Goal: Transaction & Acquisition: Book appointment/travel/reservation

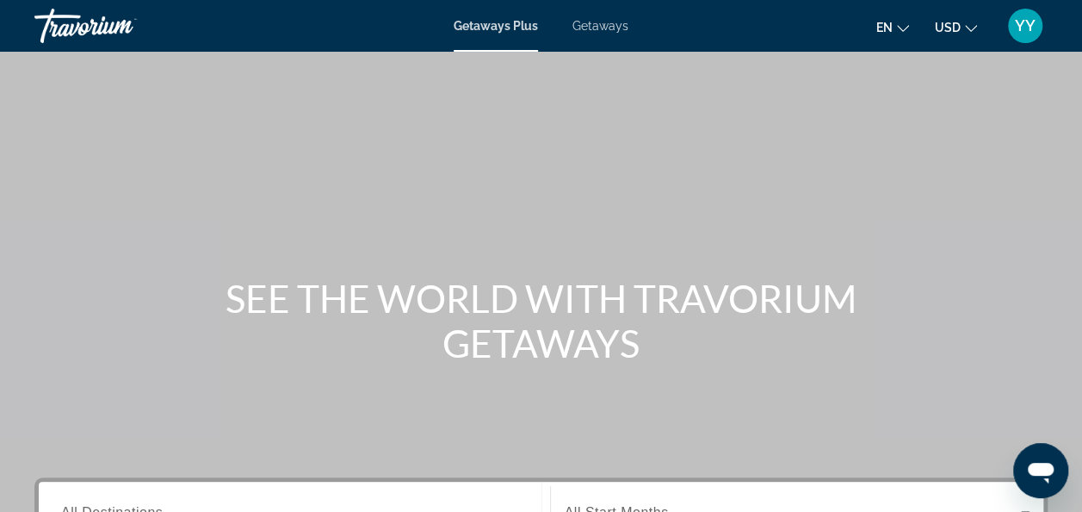
click at [605, 19] on span "Getaways" at bounding box center [601, 26] width 56 height 14
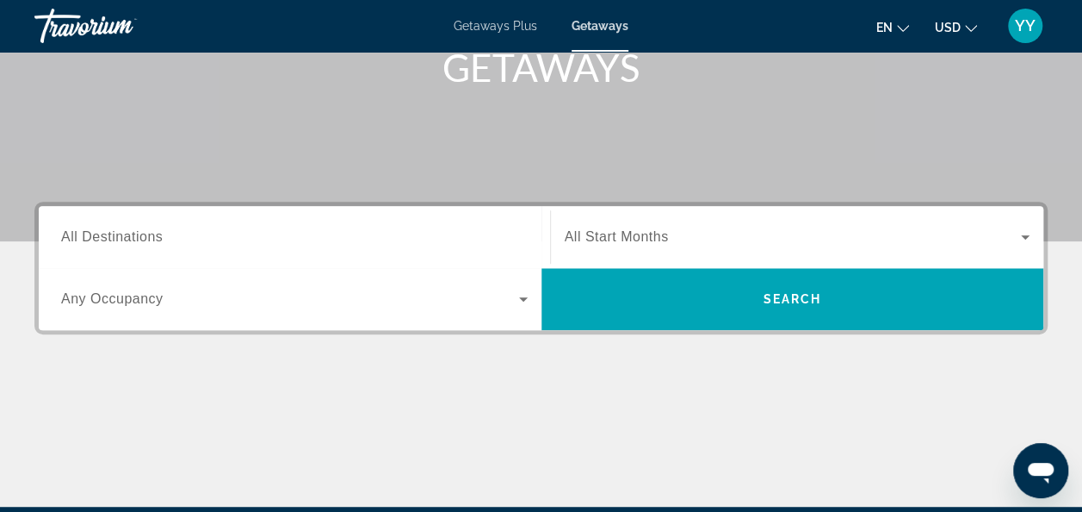
scroll to position [281, 0]
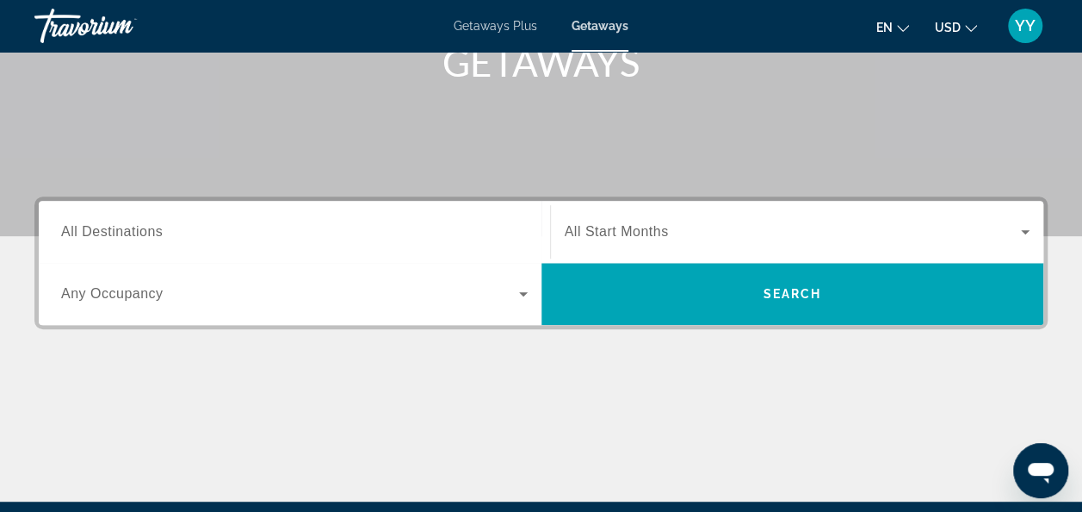
click at [235, 222] on input "Destination All Destinations" at bounding box center [294, 232] width 467 height 21
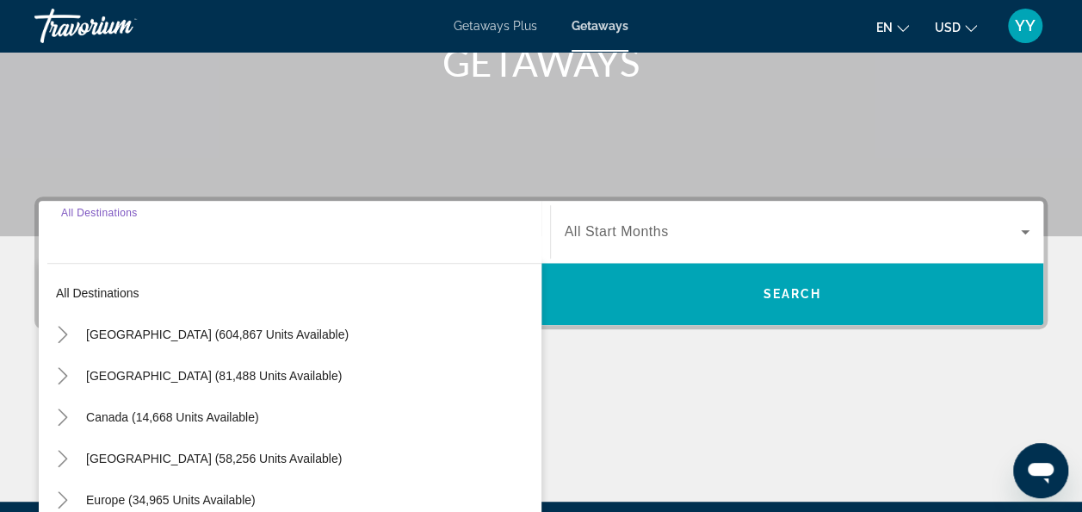
scroll to position [420, 0]
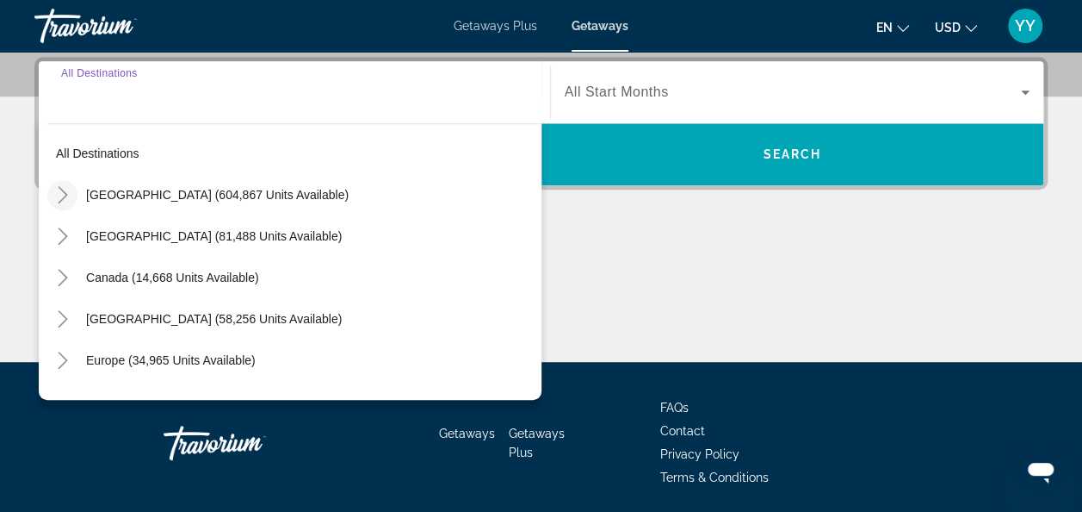
click at [65, 188] on icon "Toggle United States (604,867 units available)" at bounding box center [62, 194] width 17 height 17
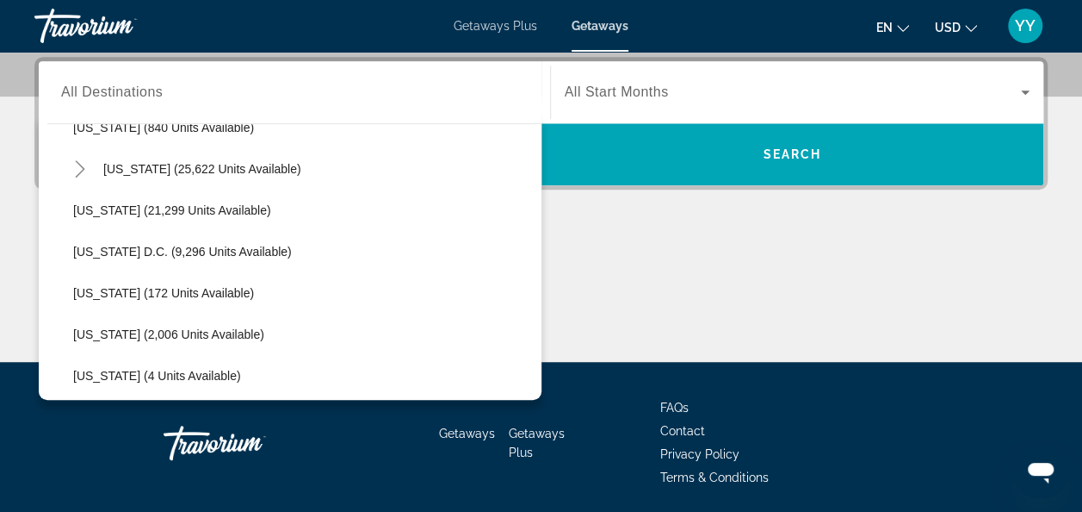
scroll to position [1673, 0]
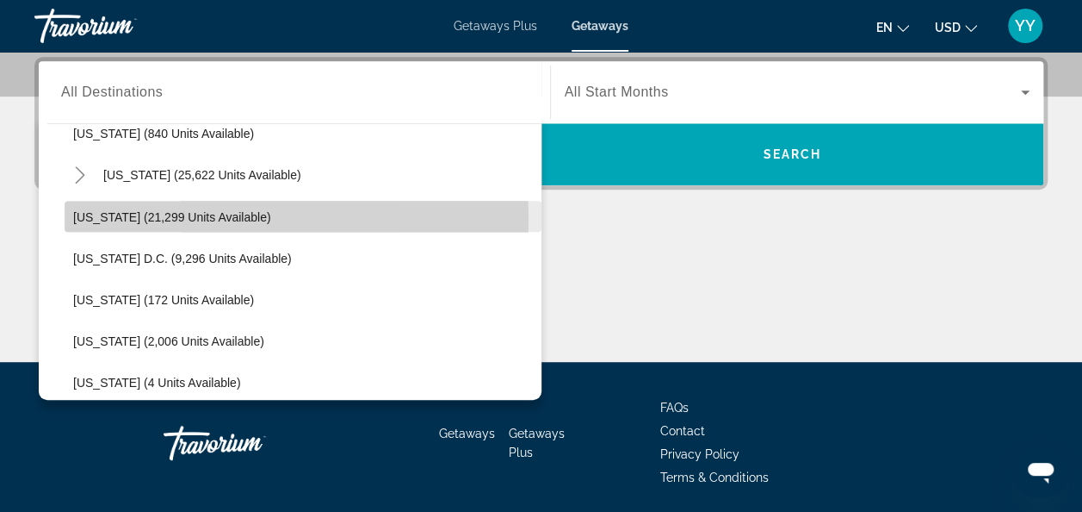
click at [135, 217] on span "[US_STATE] (21,299 units available)" at bounding box center [172, 216] width 198 height 14
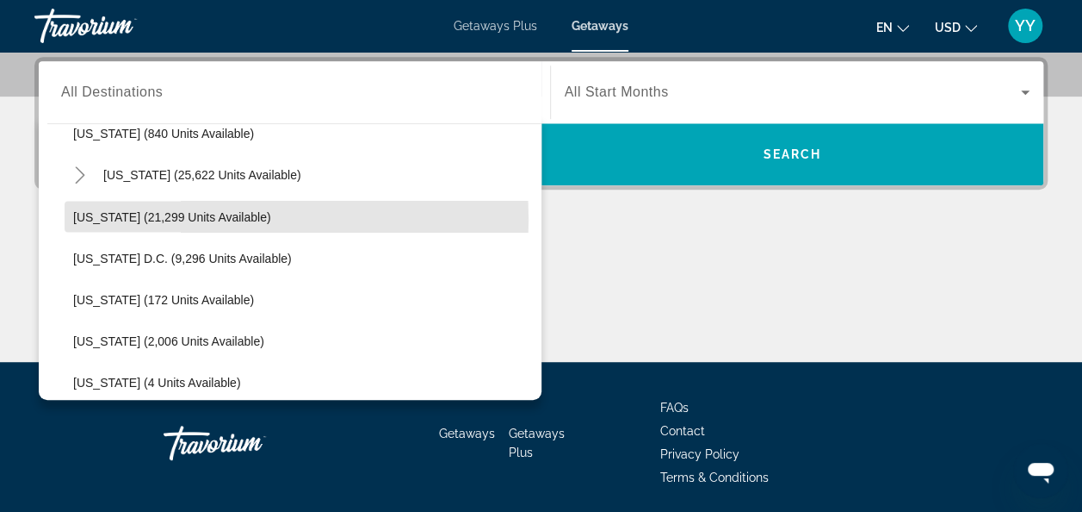
type input "**********"
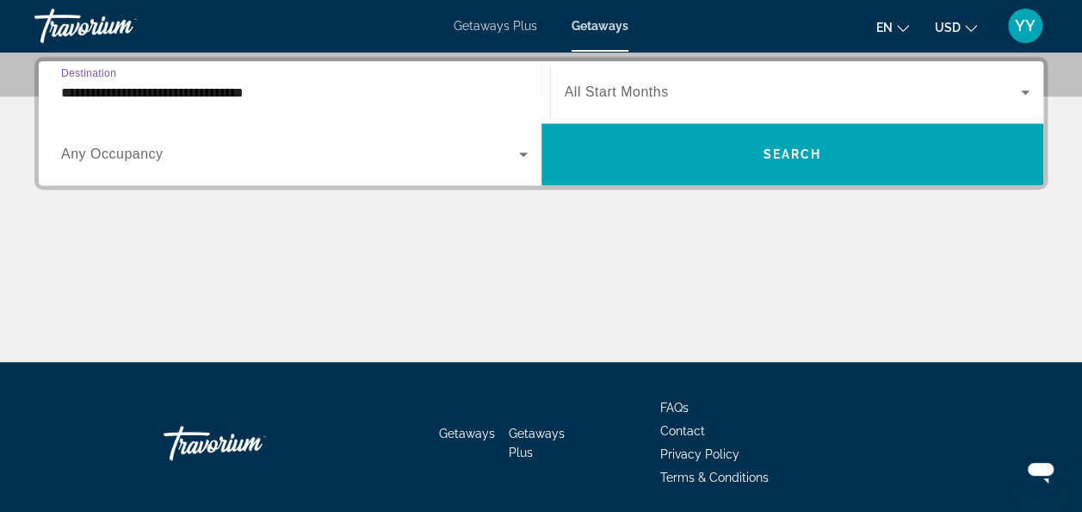
click at [1028, 90] on icon "Search widget" at bounding box center [1025, 92] width 9 height 4
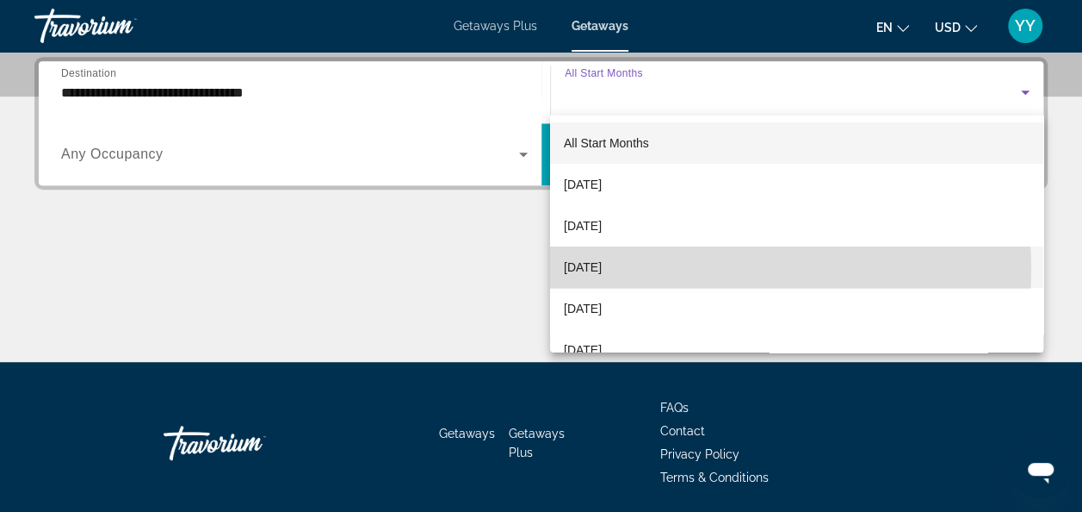
click at [653, 270] on mat-option "[DATE]" at bounding box center [796, 266] width 493 height 41
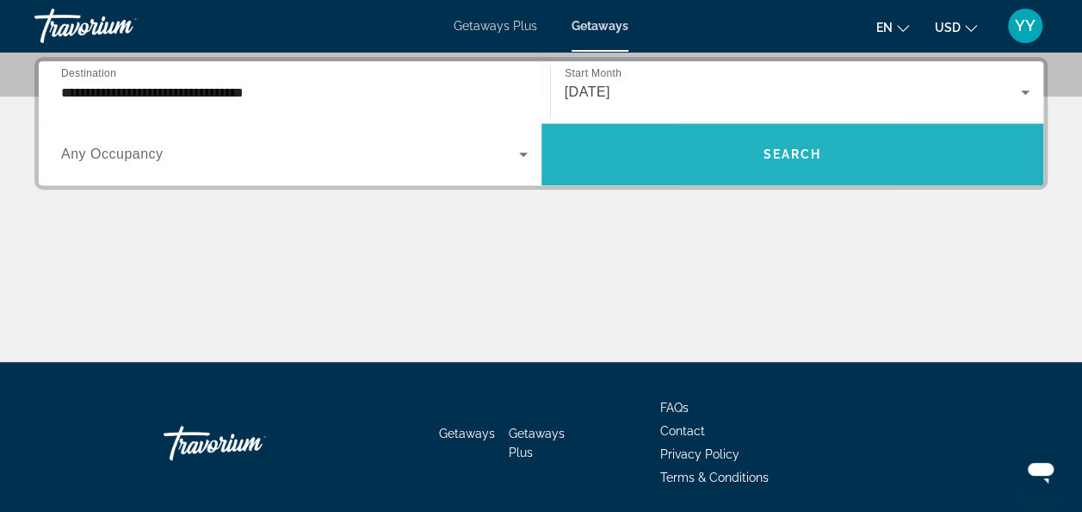
click at [753, 143] on span "Search widget" at bounding box center [793, 153] width 503 height 41
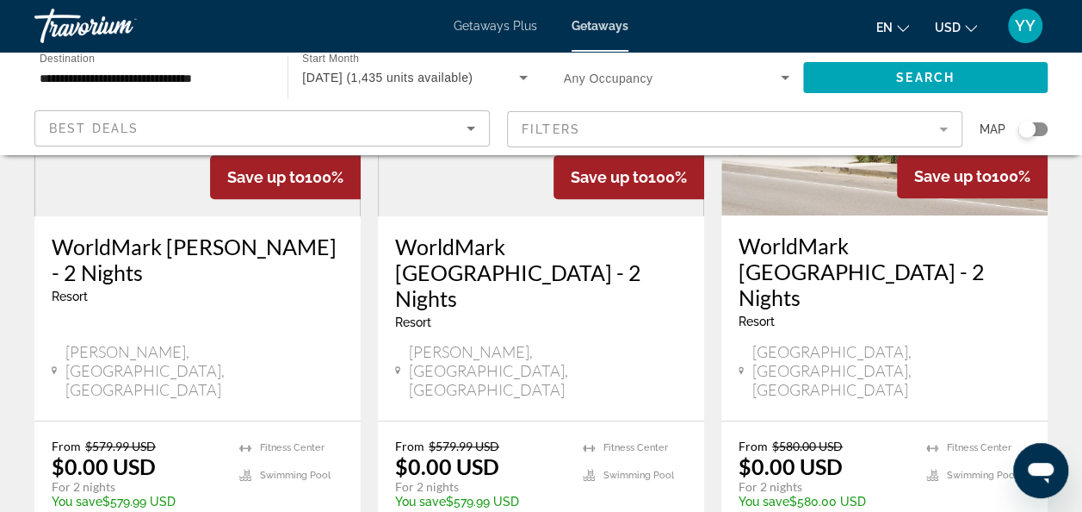
scroll to position [286, 0]
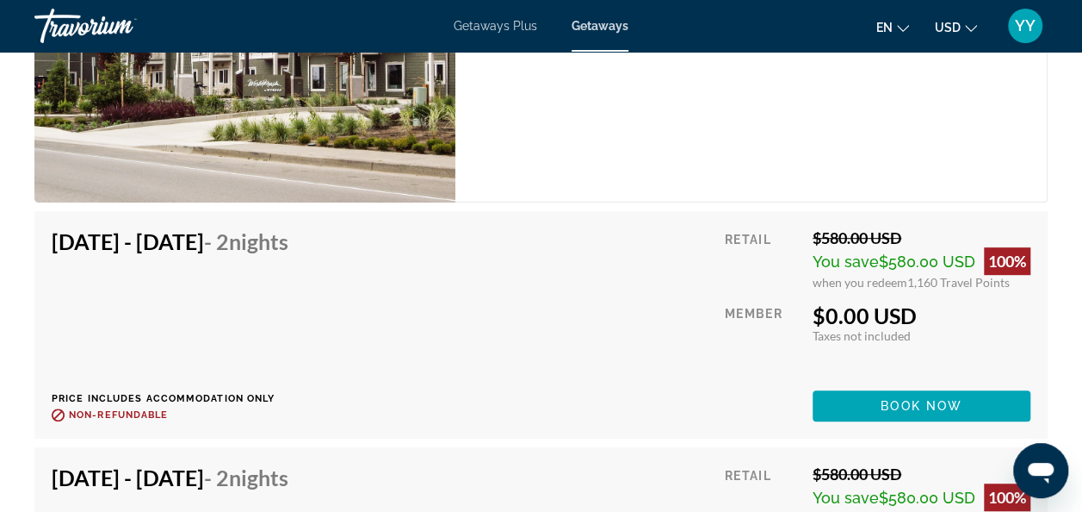
scroll to position [3592, 0]
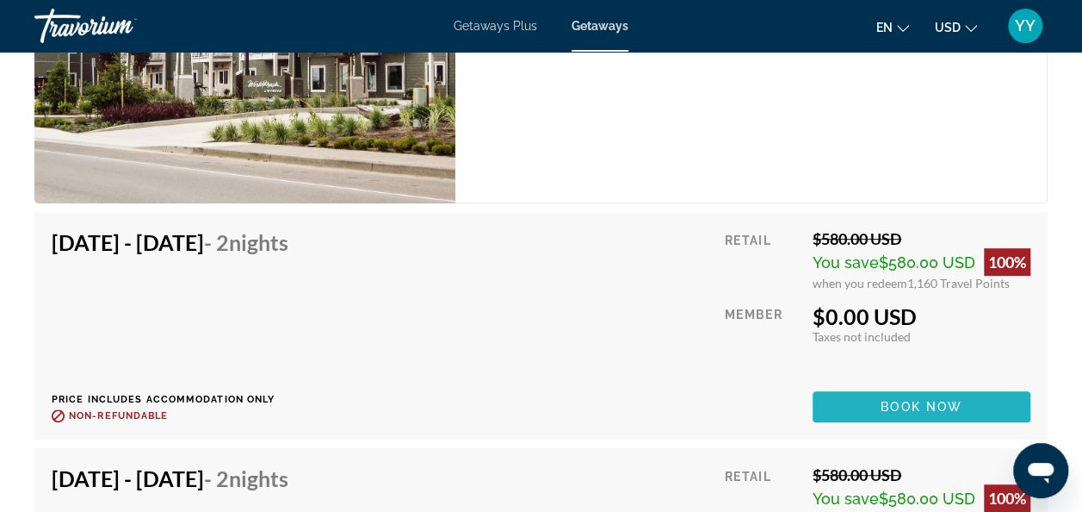
click at [849, 404] on span "Main content" at bounding box center [922, 406] width 218 height 41
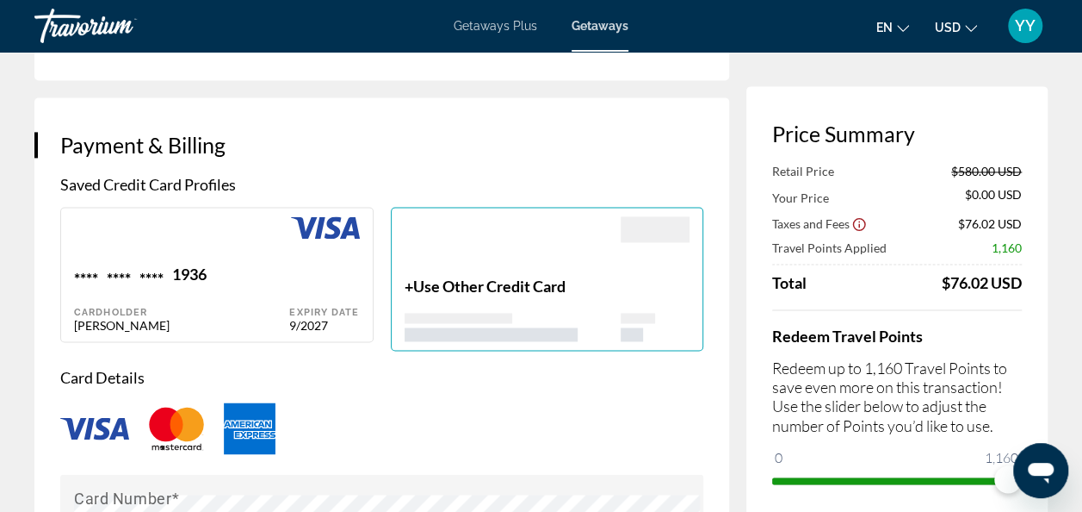
scroll to position [1214, 0]
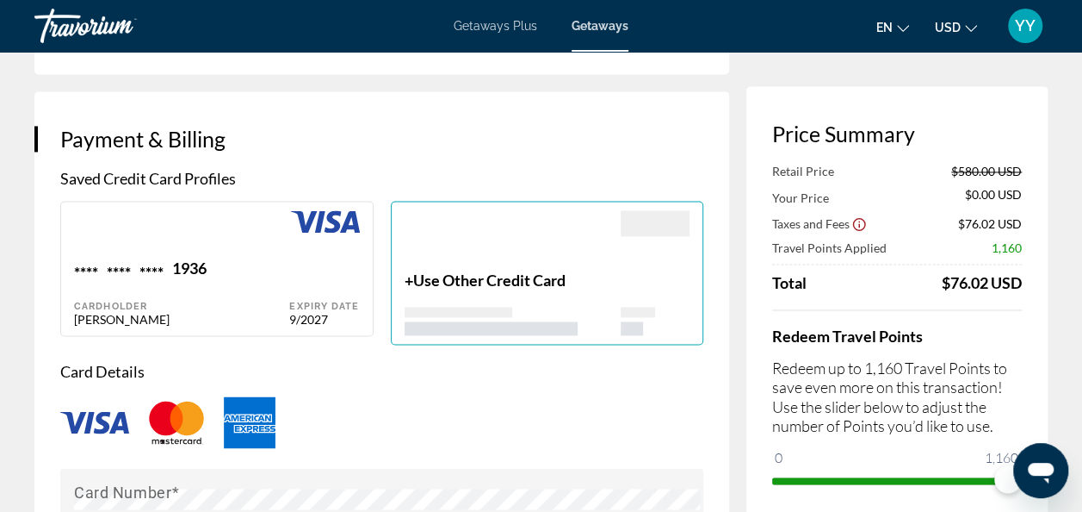
click at [165, 415] on img "Main content" at bounding box center [176, 422] width 69 height 57
click at [186, 424] on img "Main content" at bounding box center [176, 422] width 69 height 57
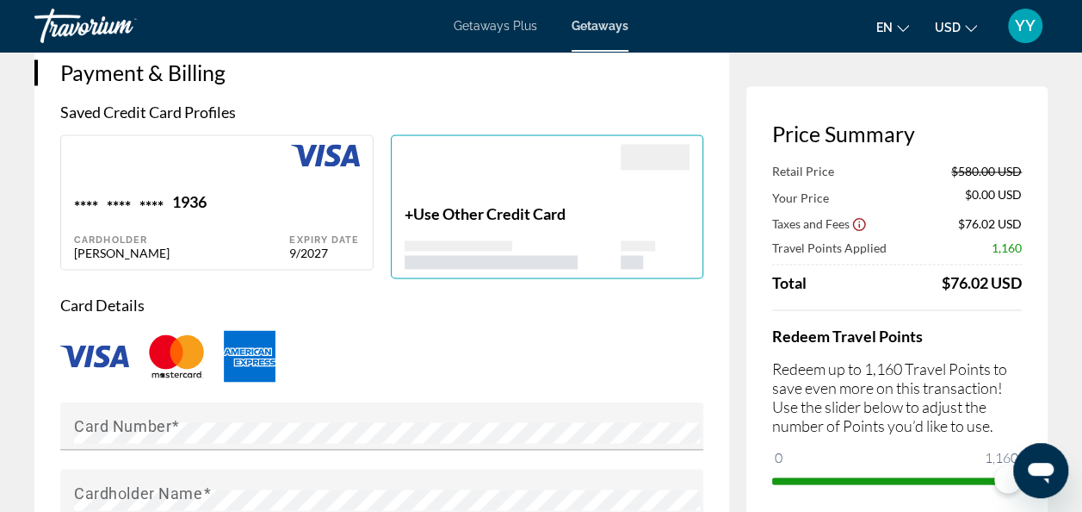
scroll to position [1281, 0]
click at [166, 361] on img "Main content" at bounding box center [176, 354] width 69 height 57
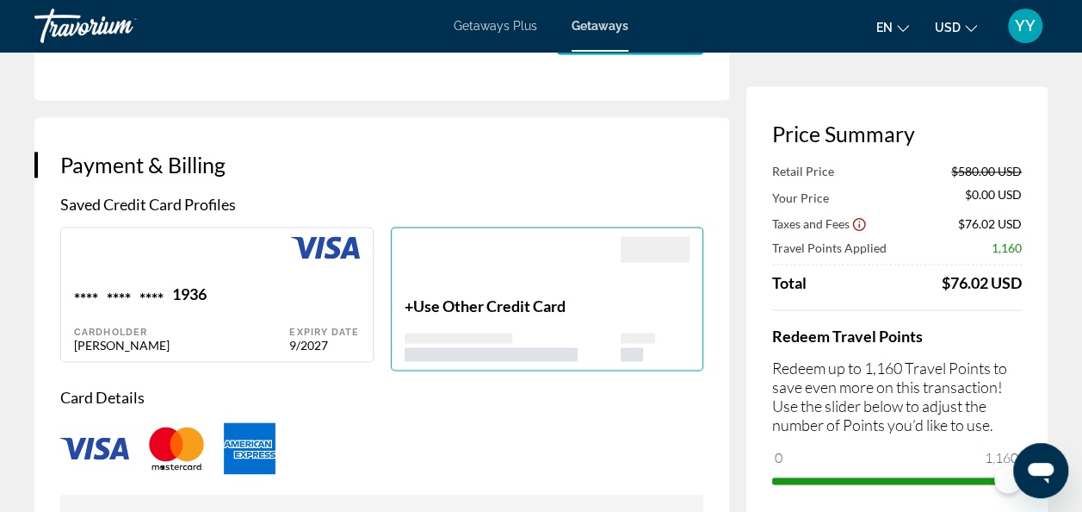
scroll to position [1182, 0]
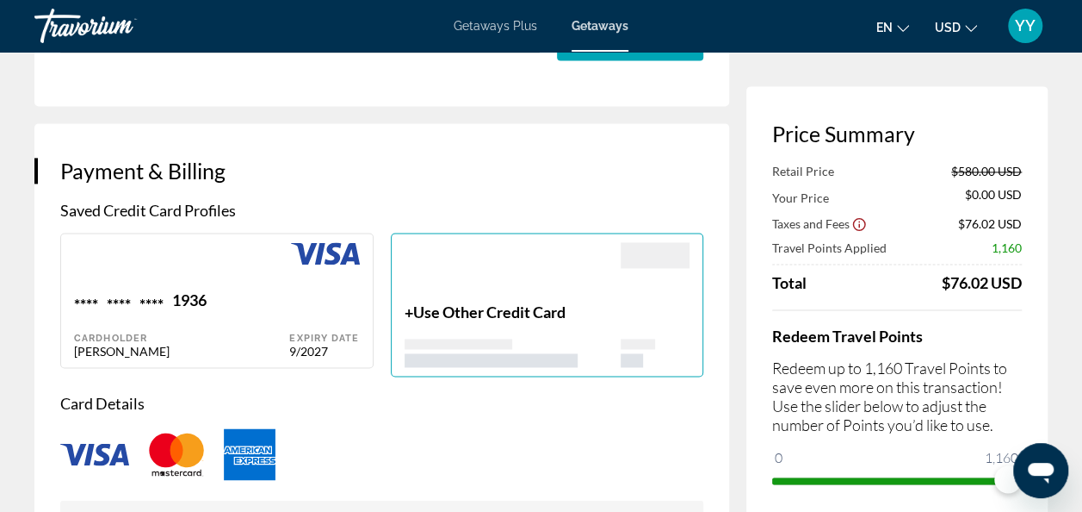
click at [455, 326] on div "+ Use Other Credit Card" at bounding box center [513, 334] width 217 height 65
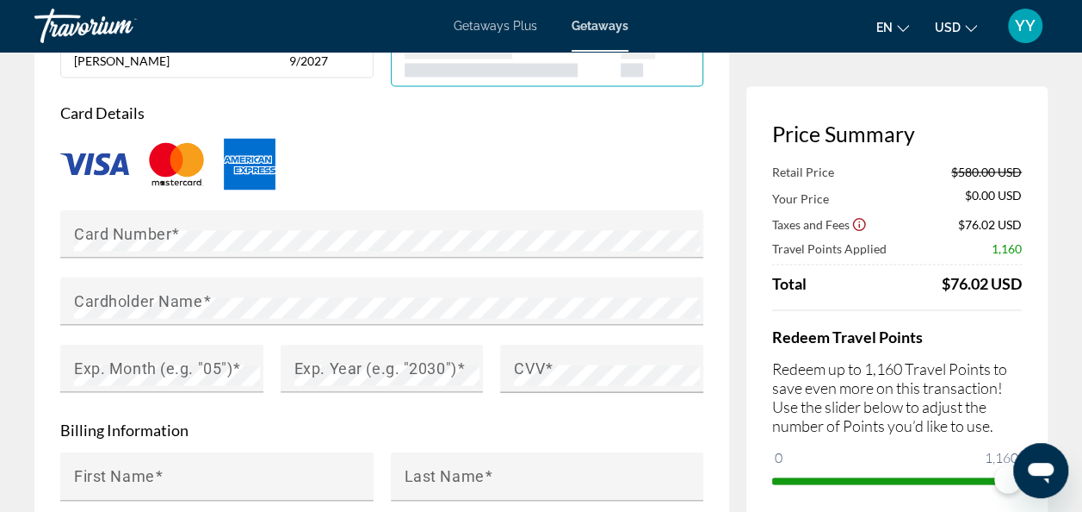
scroll to position [1366, 0]
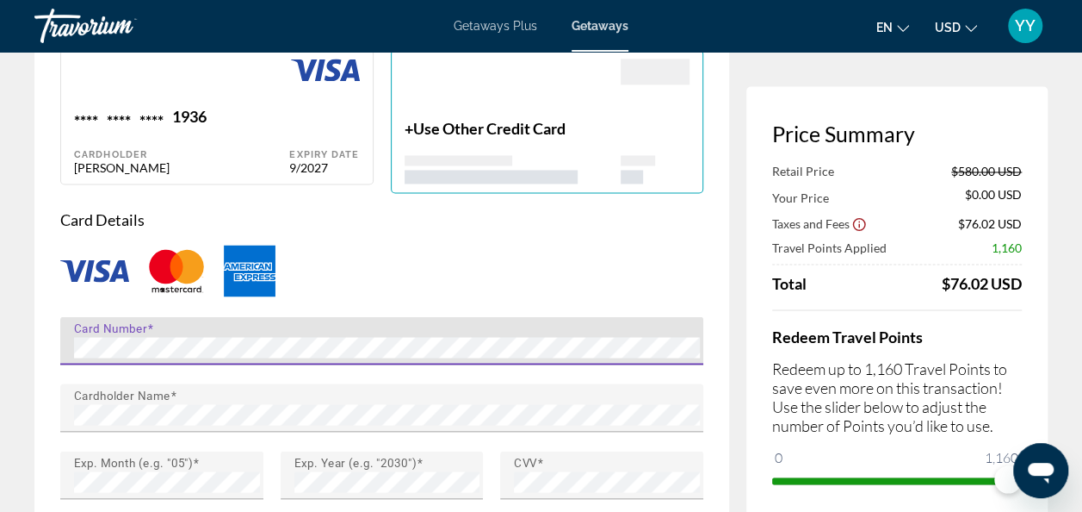
type input "**********"
type input "********"
type input "**"
type input "*****"
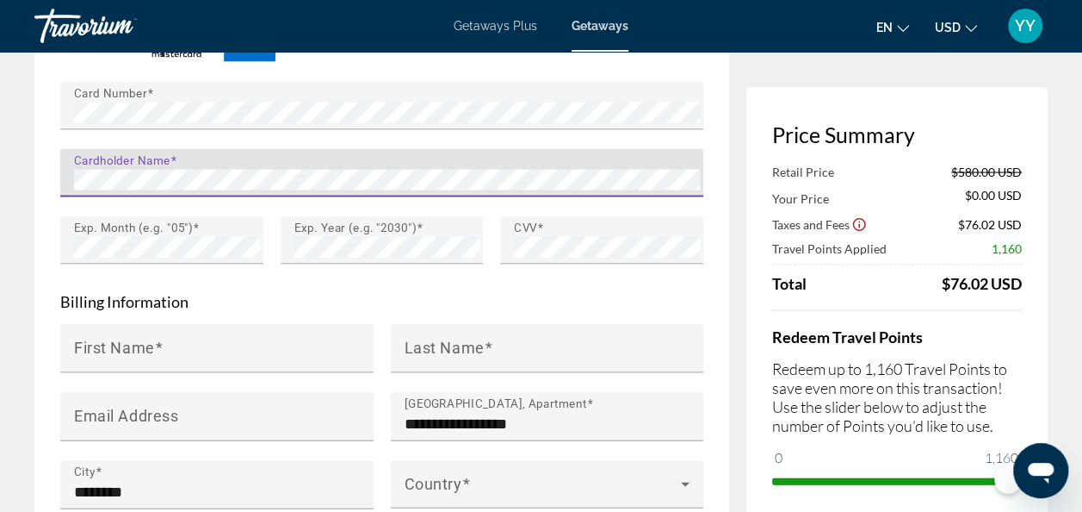
scroll to position [1600, 0]
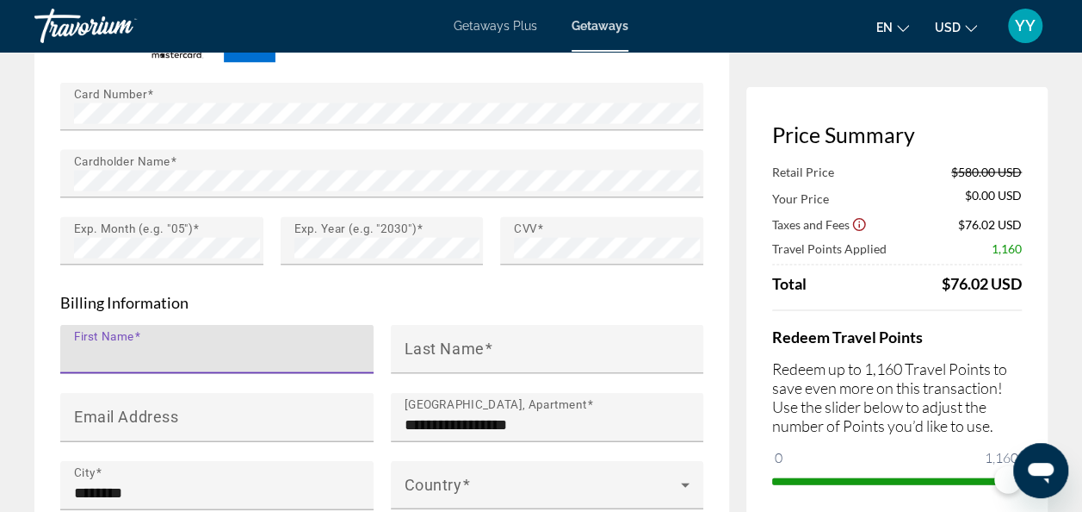
click at [172, 357] on input "First Name" at bounding box center [222, 355] width 296 height 21
type input "********"
type input "**********"
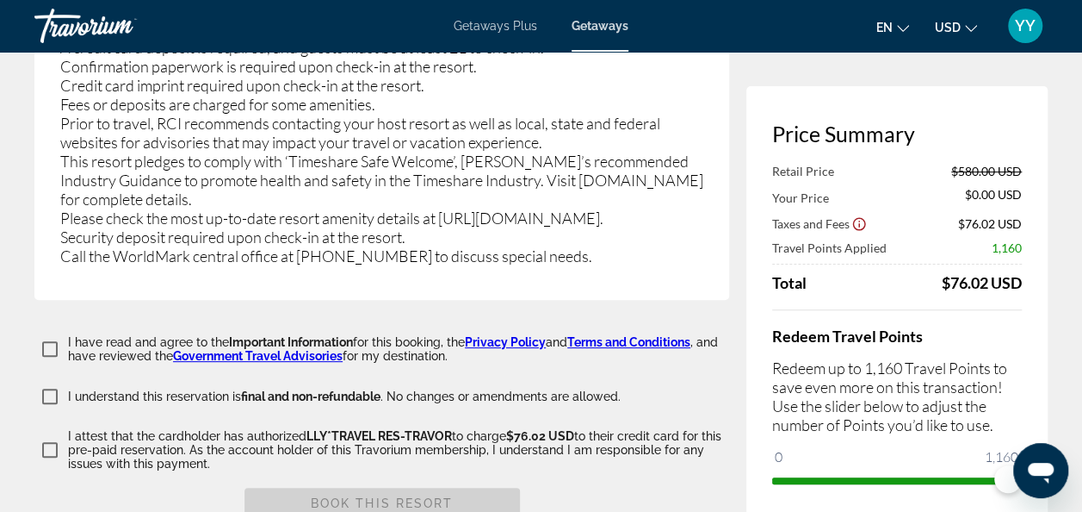
scroll to position [3383, 0]
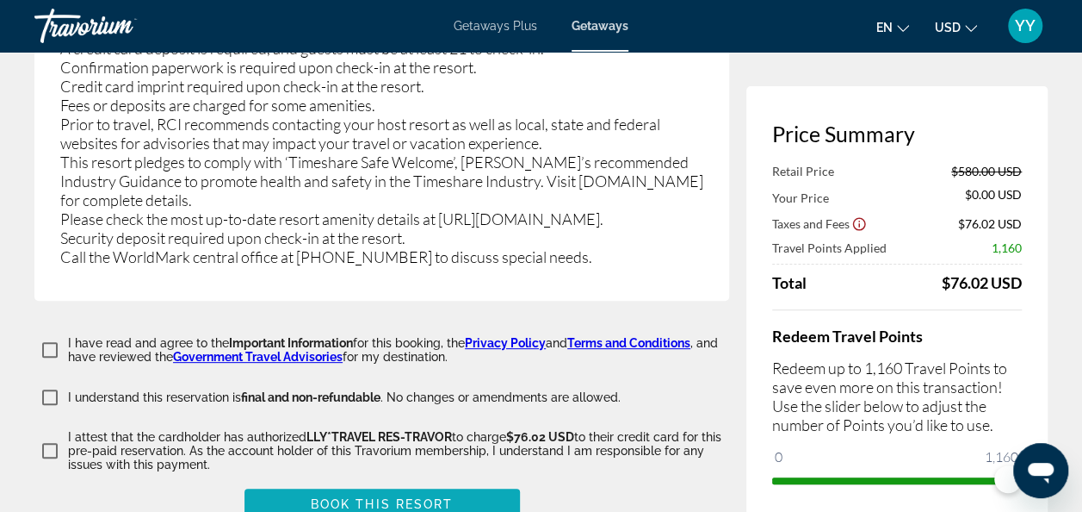
click at [350, 497] on span "Book this Resort" at bounding box center [382, 504] width 143 height 14
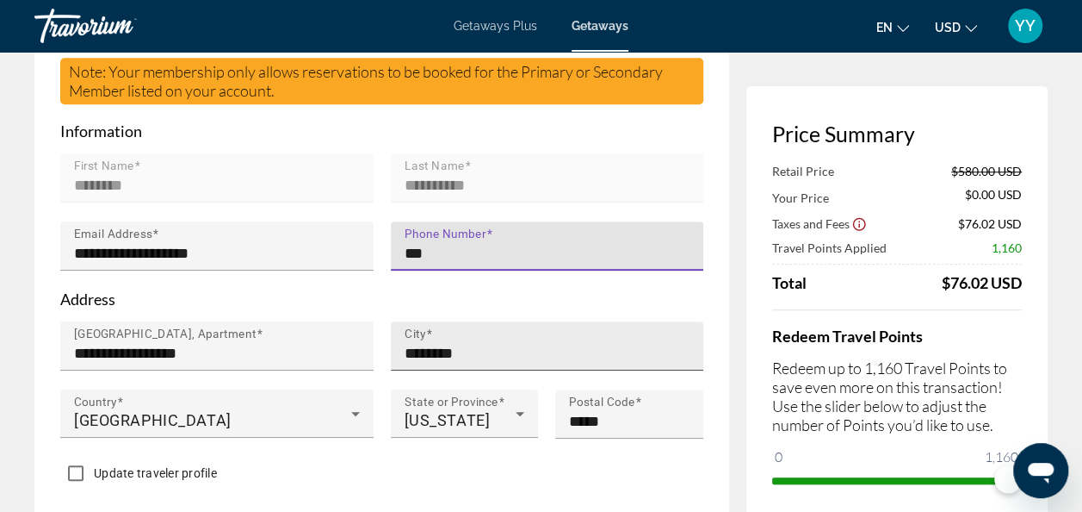
type input "**********"
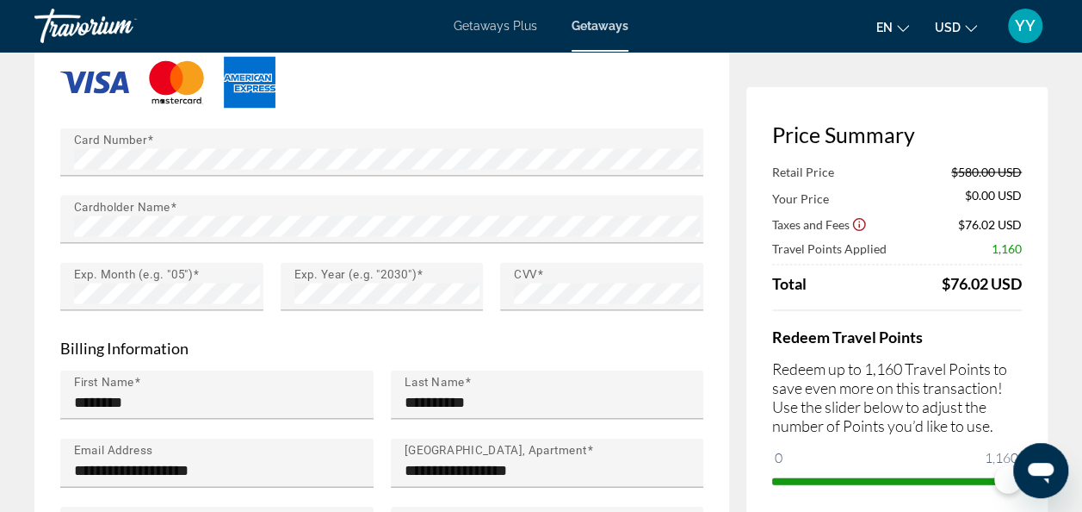
scroll to position [1825, 0]
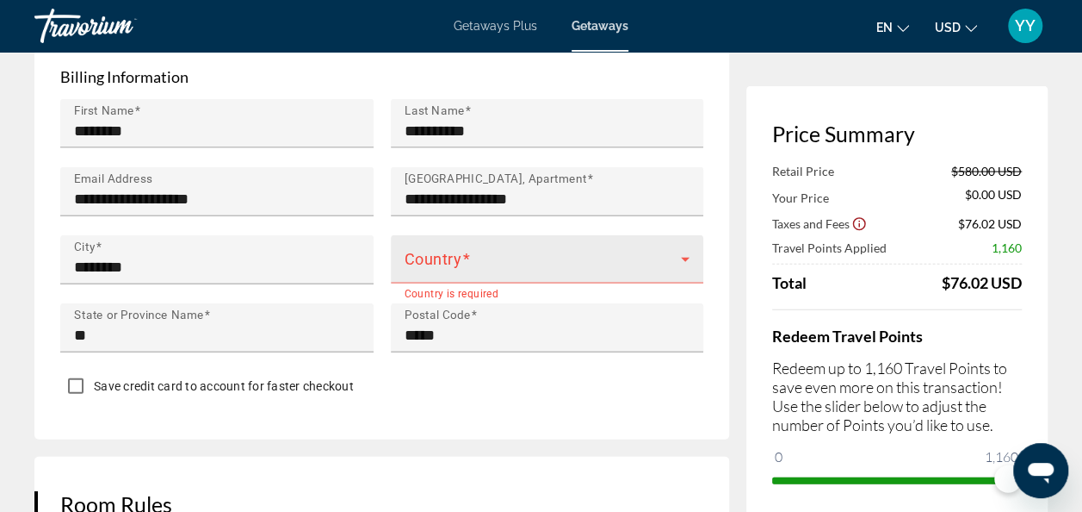
click at [685, 258] on icon "Main content" at bounding box center [685, 259] width 9 height 4
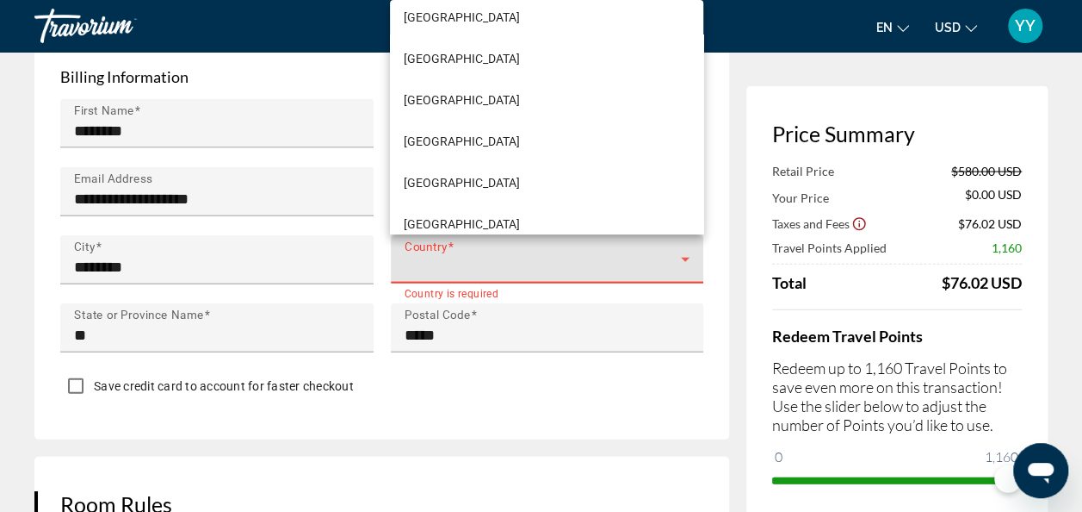
scroll to position [9840, 0]
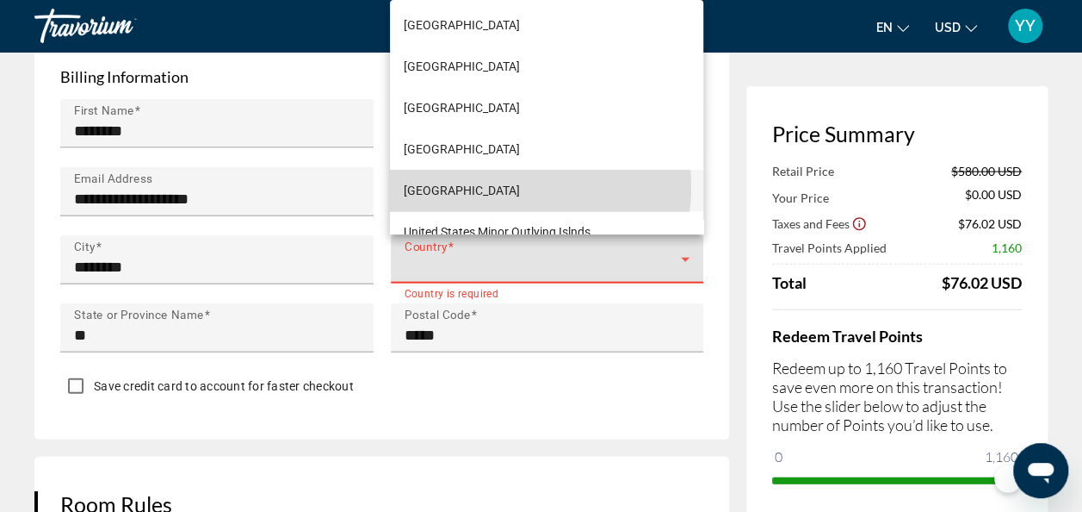
click at [503, 186] on span "United States of America" at bounding box center [462, 190] width 116 height 21
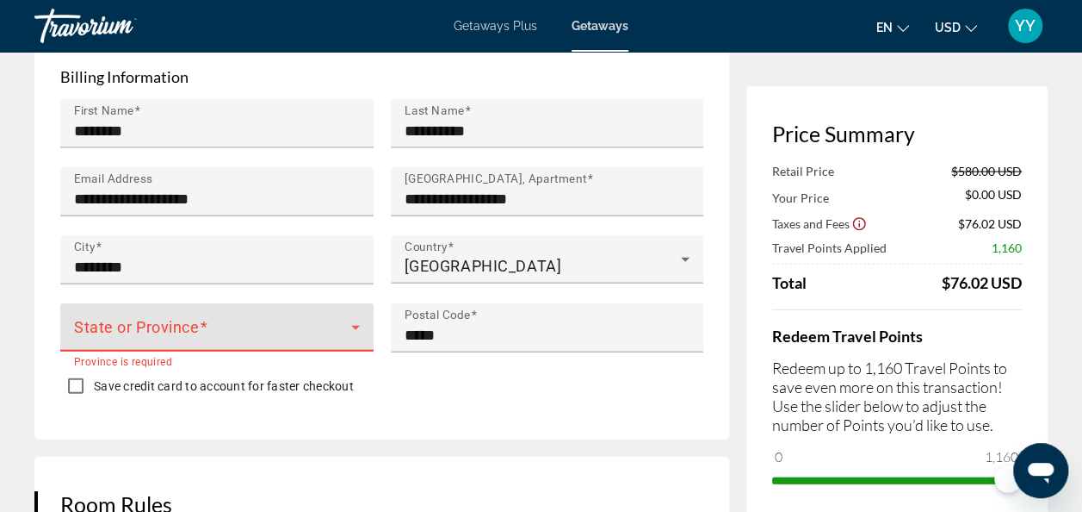
click at [357, 322] on icon "Main content" at bounding box center [355, 327] width 21 height 21
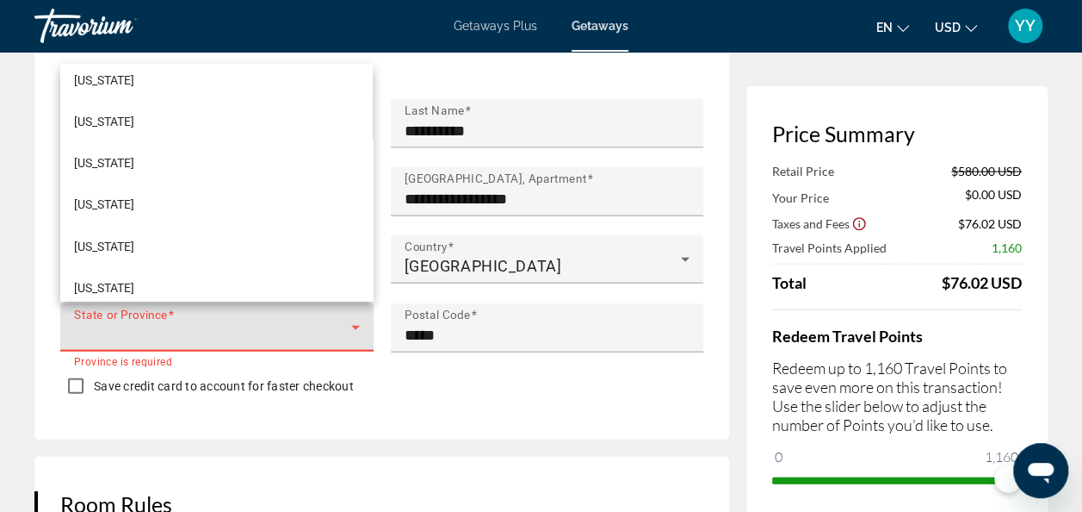
scroll to position [1432, 0]
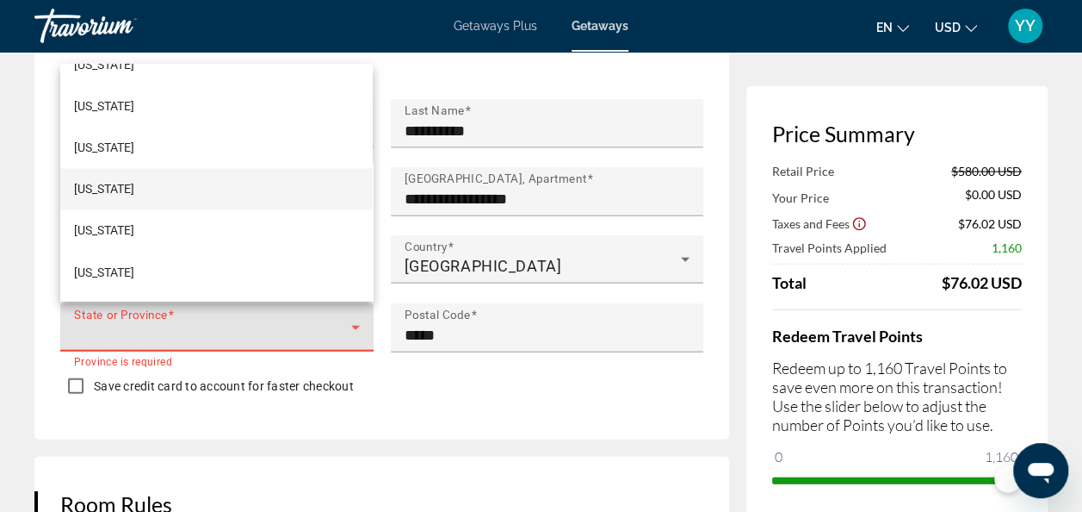
click at [122, 188] on mat-option "Oregon" at bounding box center [216, 188] width 313 height 41
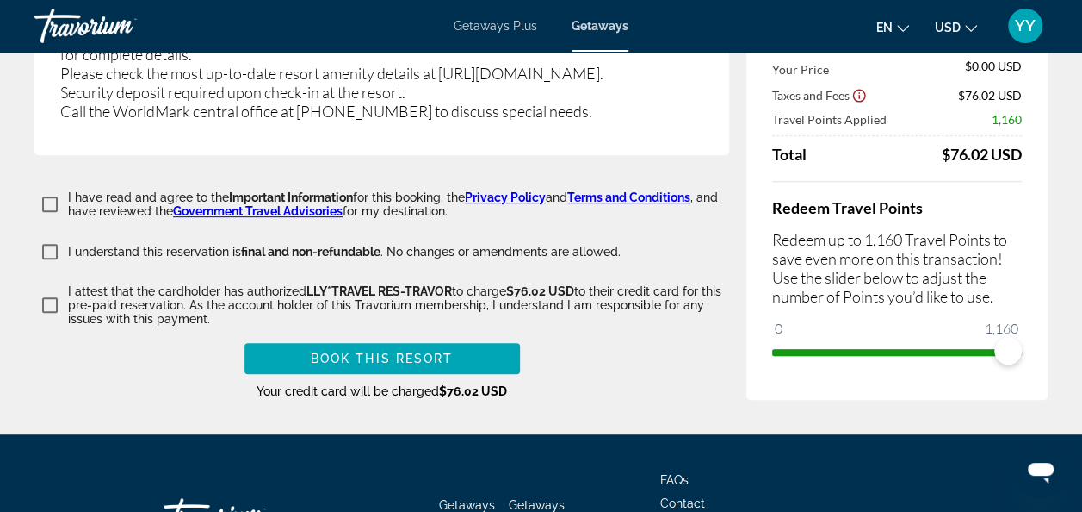
scroll to position [3527, 0]
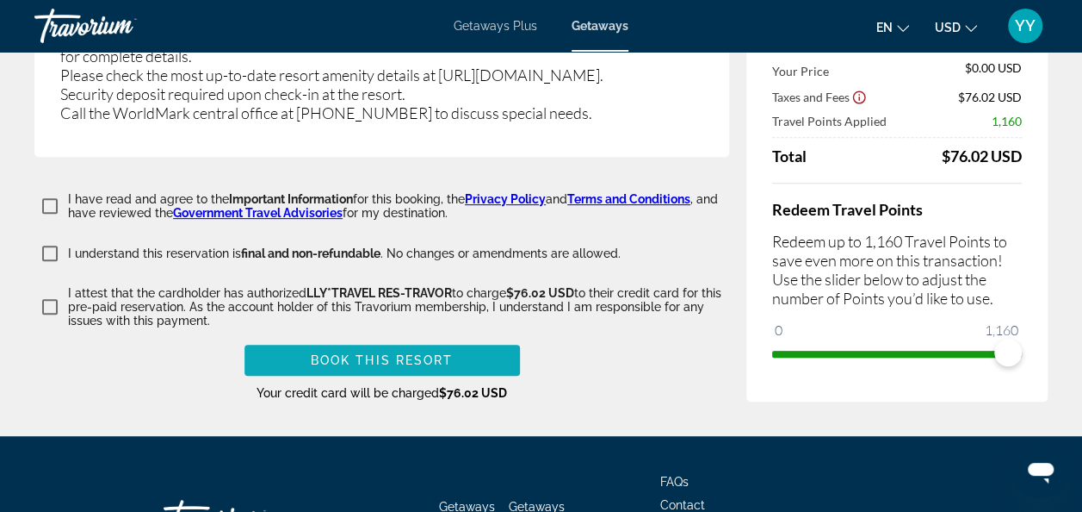
click at [392, 353] on span "Book this Resort" at bounding box center [382, 360] width 143 height 14
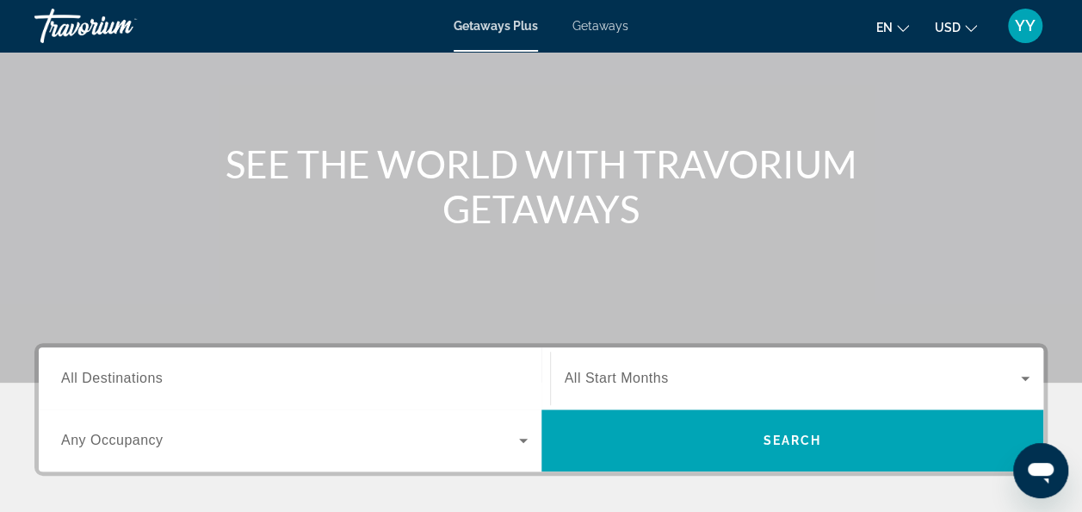
scroll to position [157, 0]
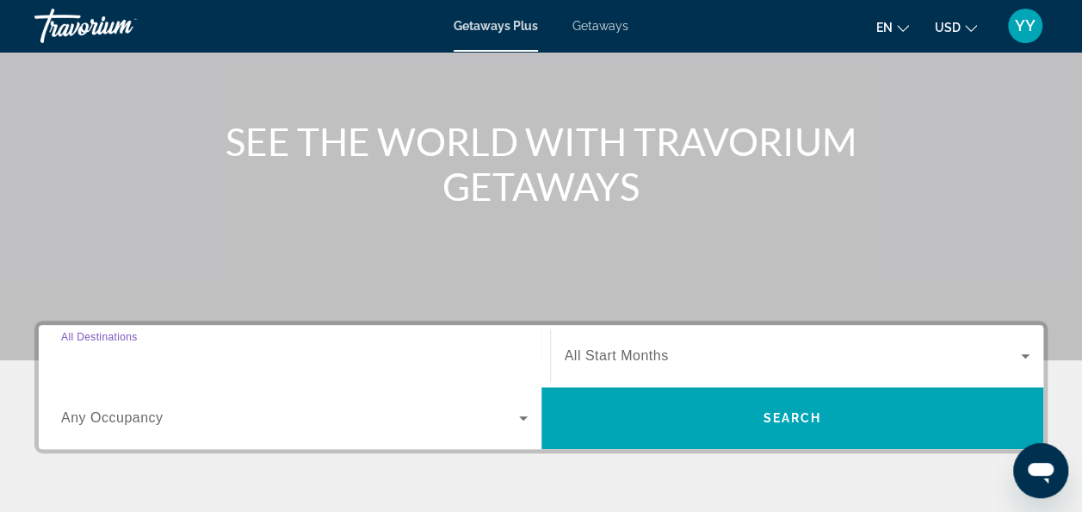
click at [326, 346] on input "Destination All Destinations" at bounding box center [294, 356] width 467 height 21
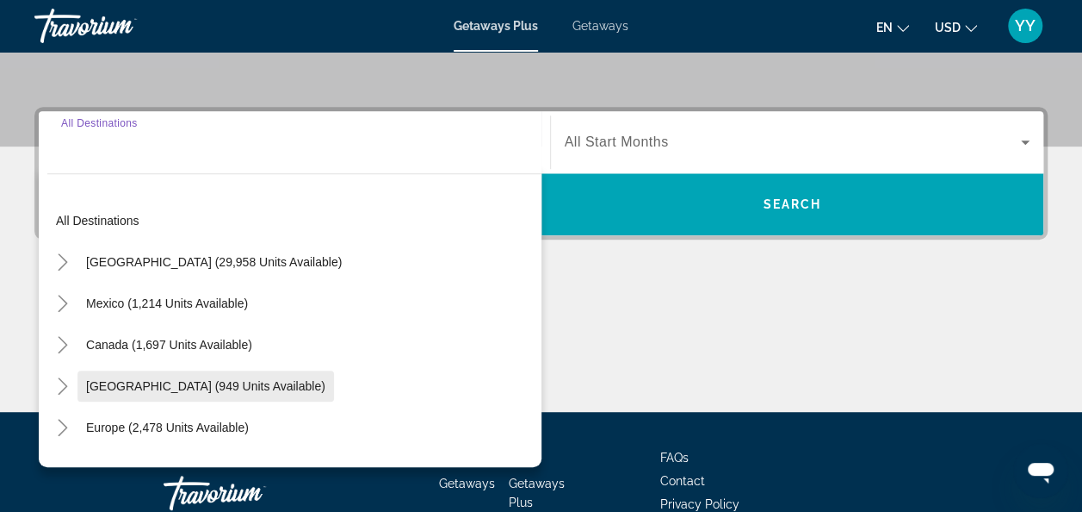
scroll to position [420, 0]
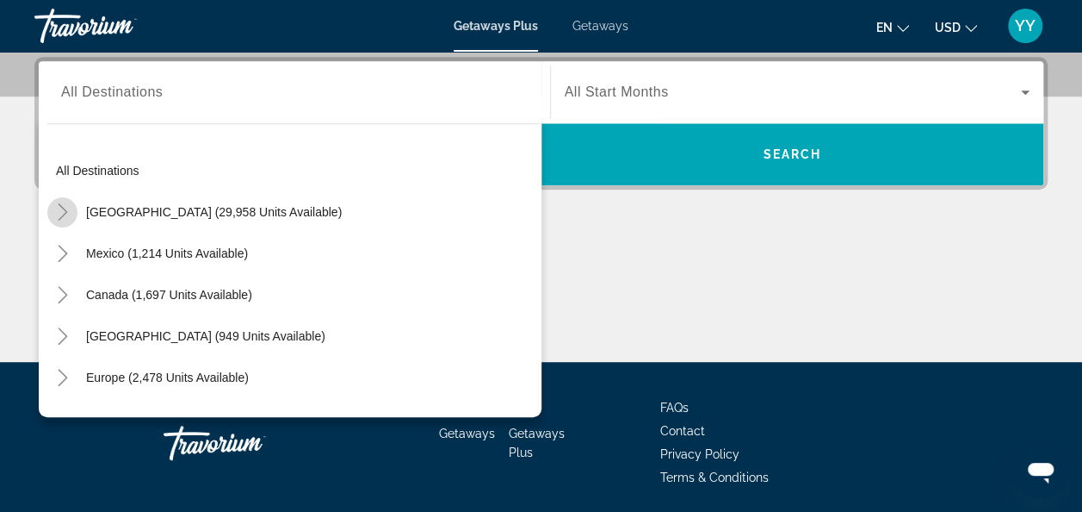
click at [59, 203] on icon "Toggle United States (29,958 units available)" at bounding box center [62, 211] width 17 height 17
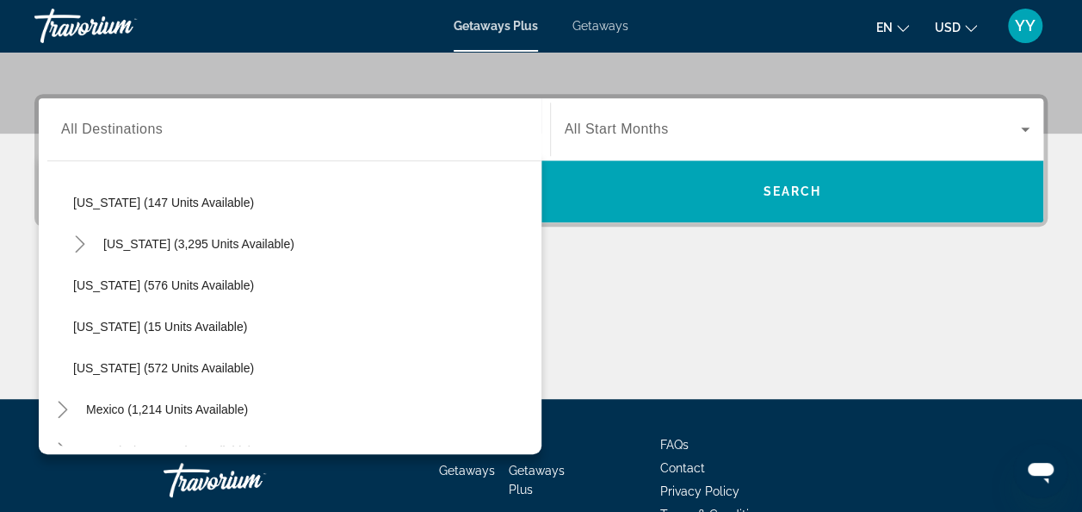
scroll to position [1450, 0]
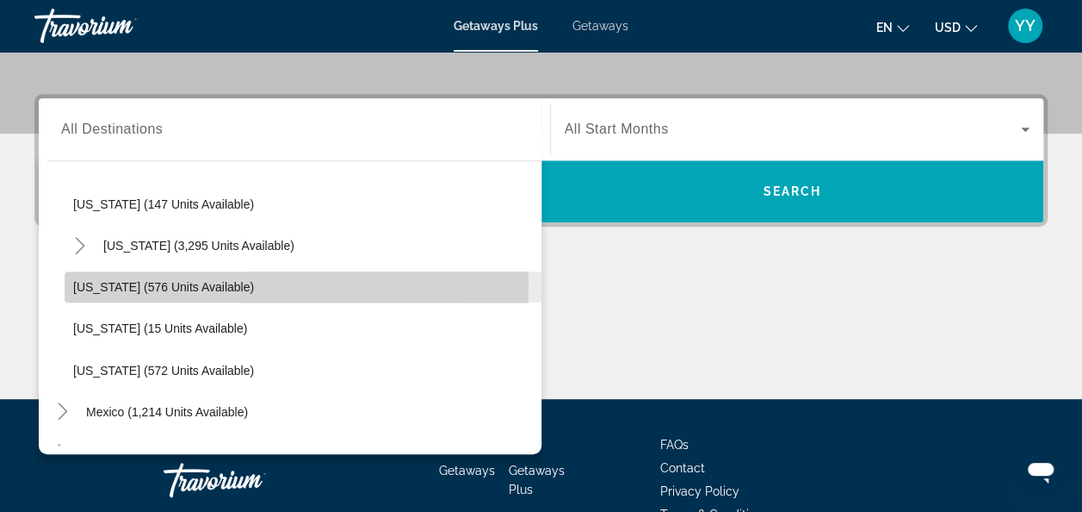
click at [167, 284] on span "[US_STATE] (576 units available)" at bounding box center [163, 287] width 181 height 14
type input "**********"
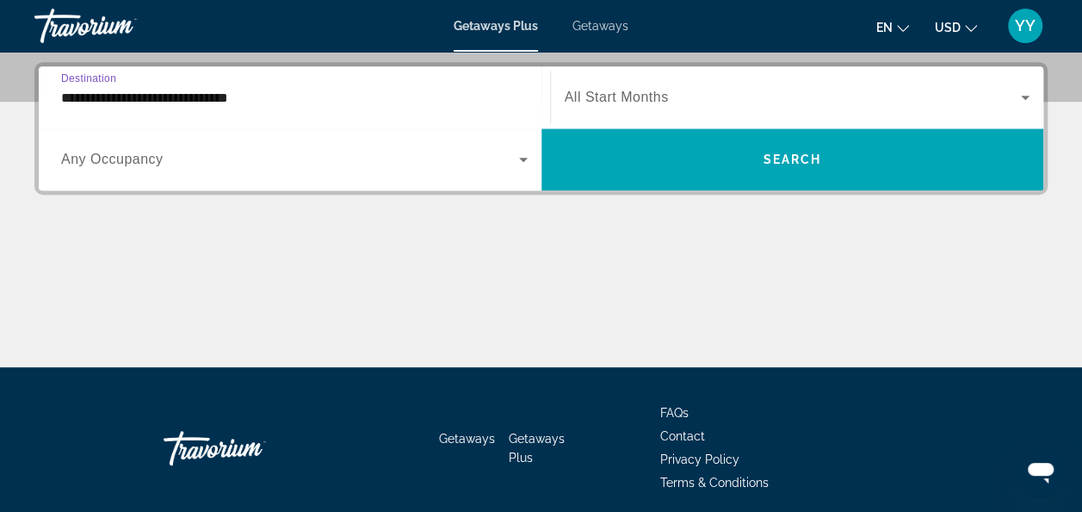
scroll to position [420, 0]
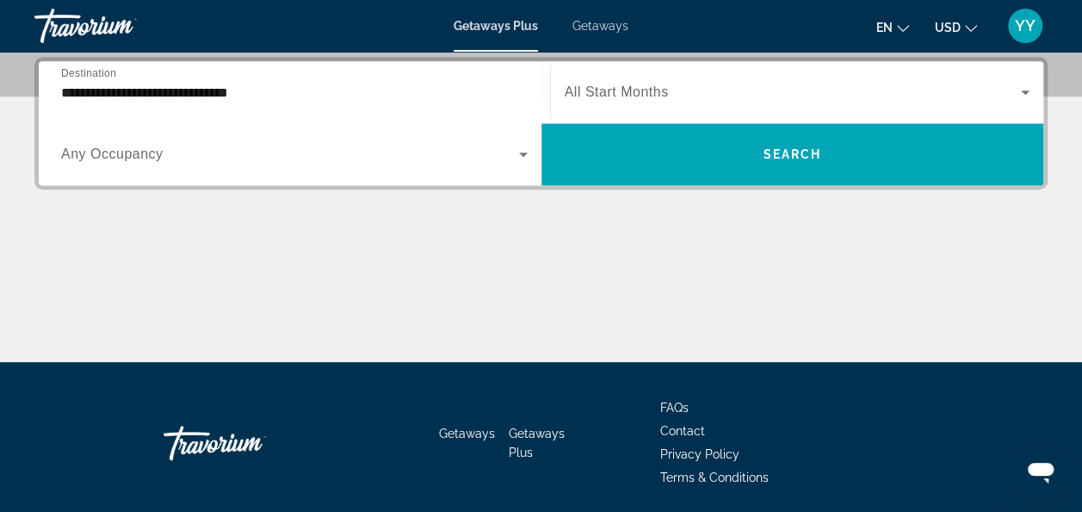
drag, startPoint x: 623, startPoint y: 79, endPoint x: 634, endPoint y: 85, distance: 12.0
click at [627, 83] on div "Start Month All Start Months" at bounding box center [798, 92] width 466 height 48
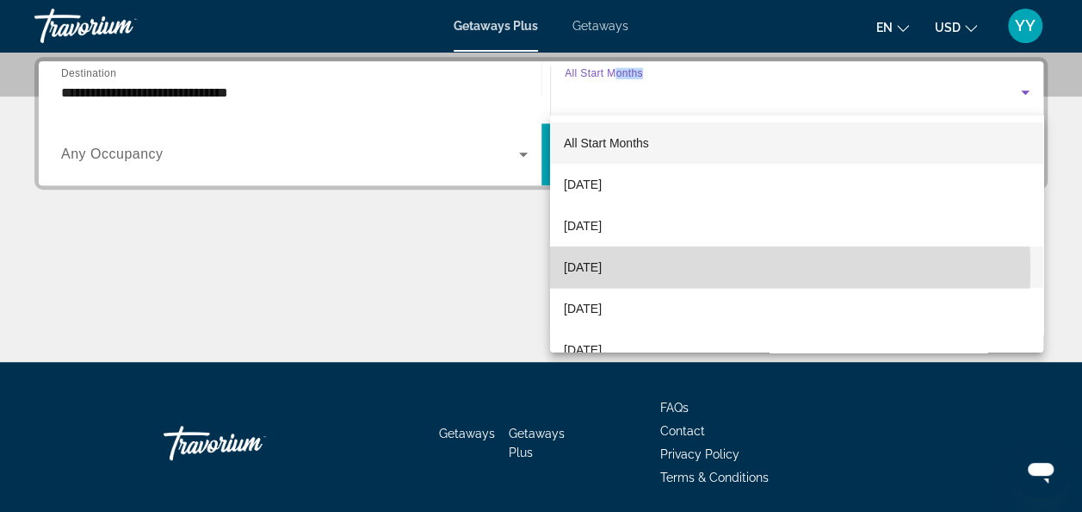
drag, startPoint x: 634, startPoint y: 85, endPoint x: 580, endPoint y: 270, distance: 192.7
click at [580, 270] on span "[DATE]" at bounding box center [583, 267] width 38 height 21
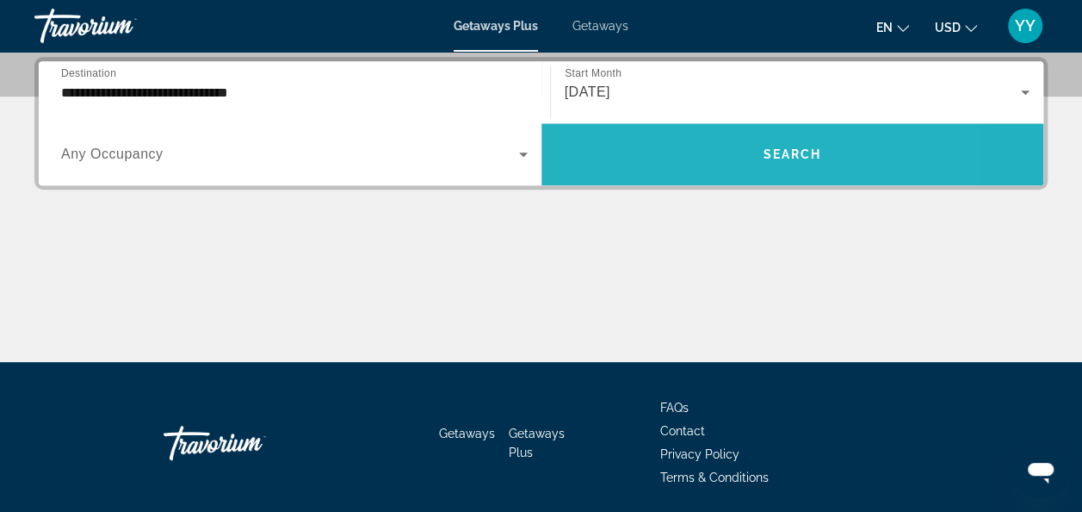
click at [684, 163] on span "Search widget" at bounding box center [793, 153] width 503 height 41
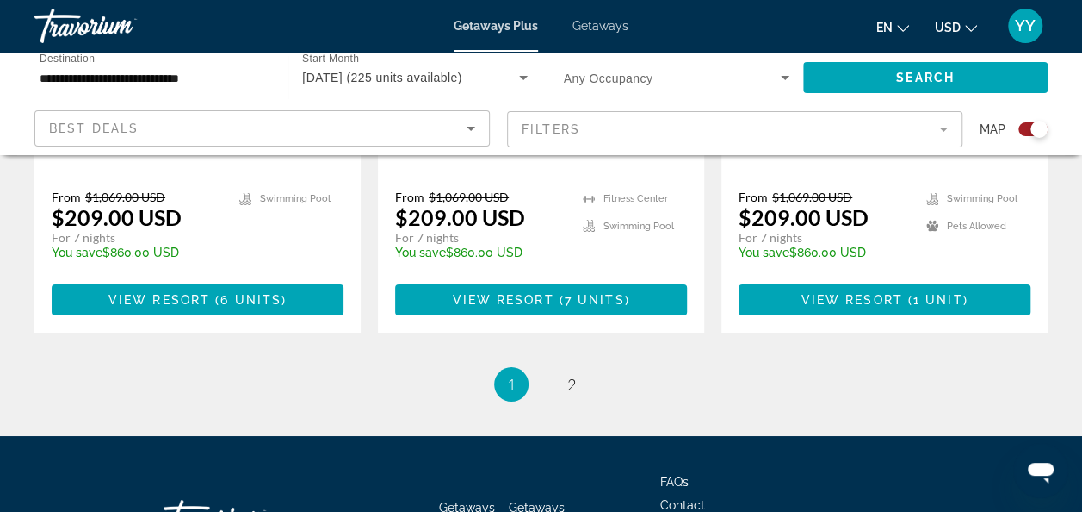
scroll to position [2962, 0]
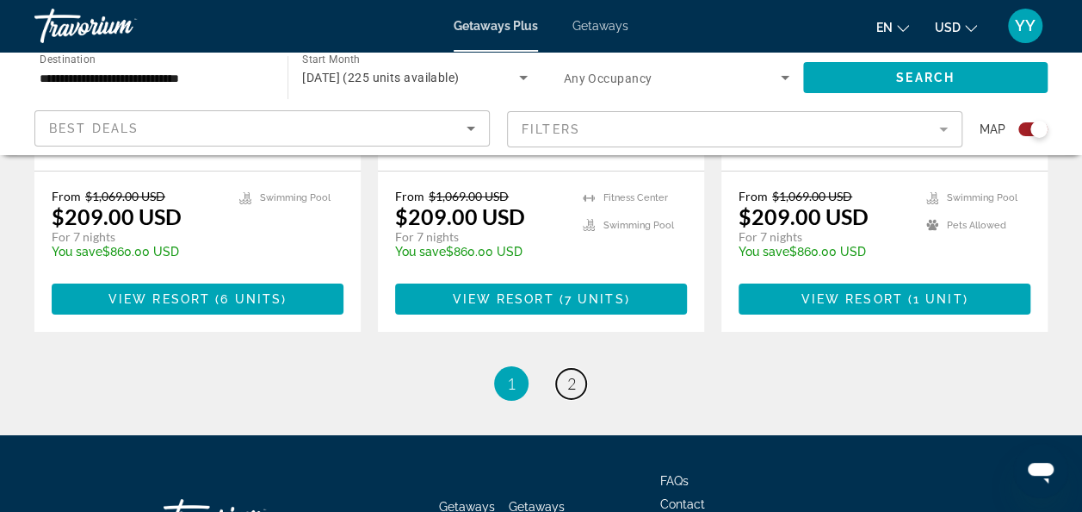
click at [568, 374] on span "2" at bounding box center [571, 383] width 9 height 19
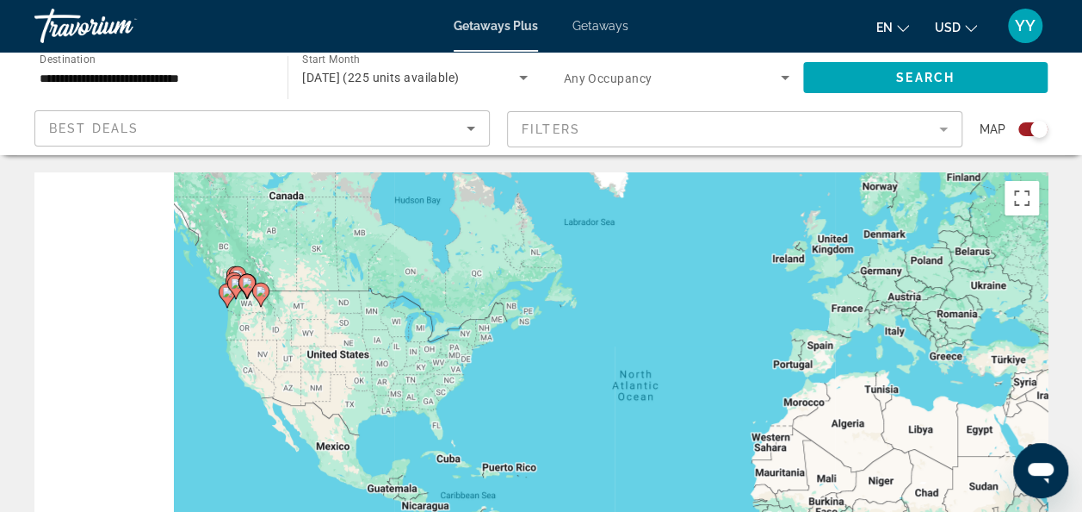
drag, startPoint x: 65, startPoint y: 375, endPoint x: 236, endPoint y: 357, distance: 171.5
click at [236, 357] on div "To activate drag with keyboard, press Alt + Enter. Once in keyboard drag state,…" at bounding box center [541, 430] width 1014 height 517
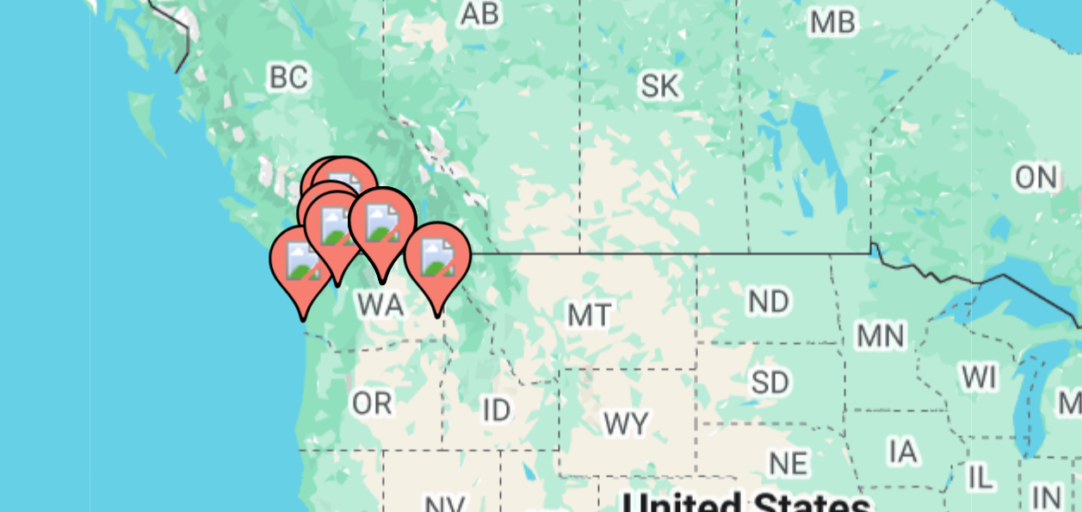
drag, startPoint x: 226, startPoint y: 324, endPoint x: 230, endPoint y: 365, distance: 41.5
click at [230, 365] on div "To activate drag with keyboard, press Alt + Enter. Once in keyboard drag state,…" at bounding box center [541, 430] width 1014 height 517
click at [254, 332] on gmp-advanced-marker "Main content" at bounding box center [261, 327] width 17 height 26
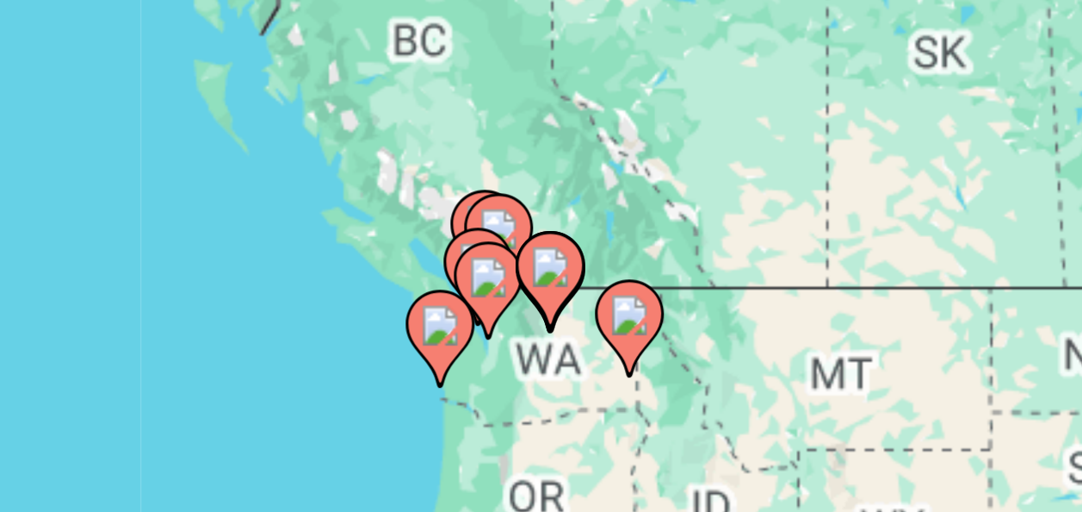
click at [254, 332] on div "To activate drag with keyboard, press Alt + Enter. Once in keyboard drag state,…" at bounding box center [541, 430] width 1014 height 517
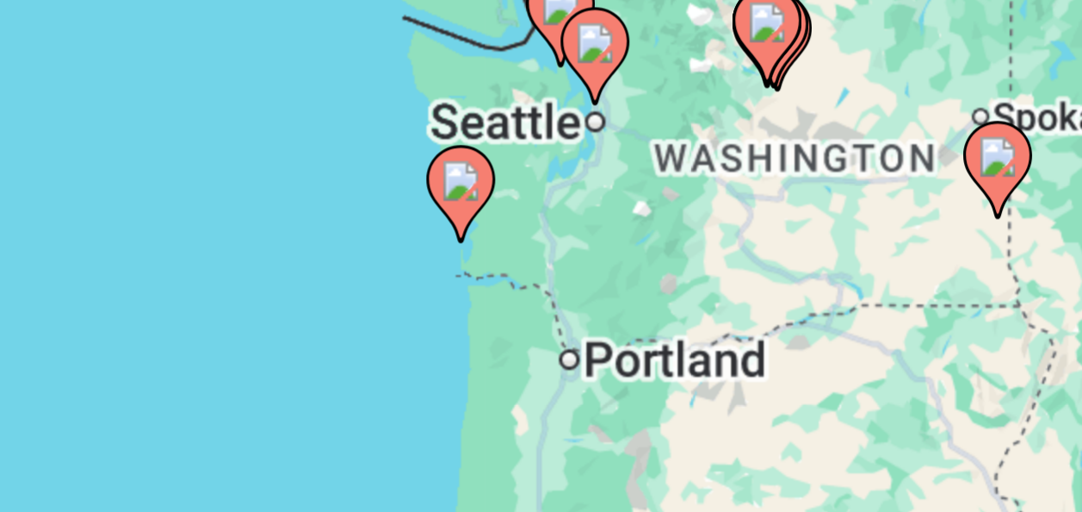
drag, startPoint x: 264, startPoint y: 353, endPoint x: 193, endPoint y: 251, distance: 124.2
click at [193, 251] on div "To activate drag with keyboard, press Alt + Enter. Once in keyboard drag state,…" at bounding box center [541, 430] width 1014 height 517
click at [293, 313] on image "Main content" at bounding box center [293, 312] width 10 height 10
type input "**********"
click at [293, 313] on div "To activate drag with keyboard, press Alt + Enter. Once in keyboard drag state,…" at bounding box center [541, 430] width 1014 height 517
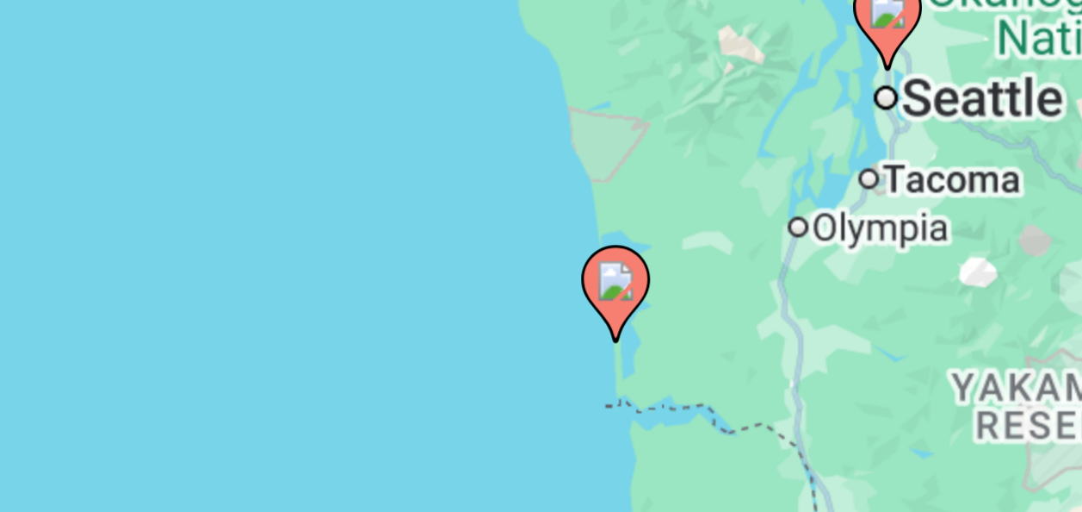
click at [332, 340] on image "Main content" at bounding box center [331, 337] width 10 height 10
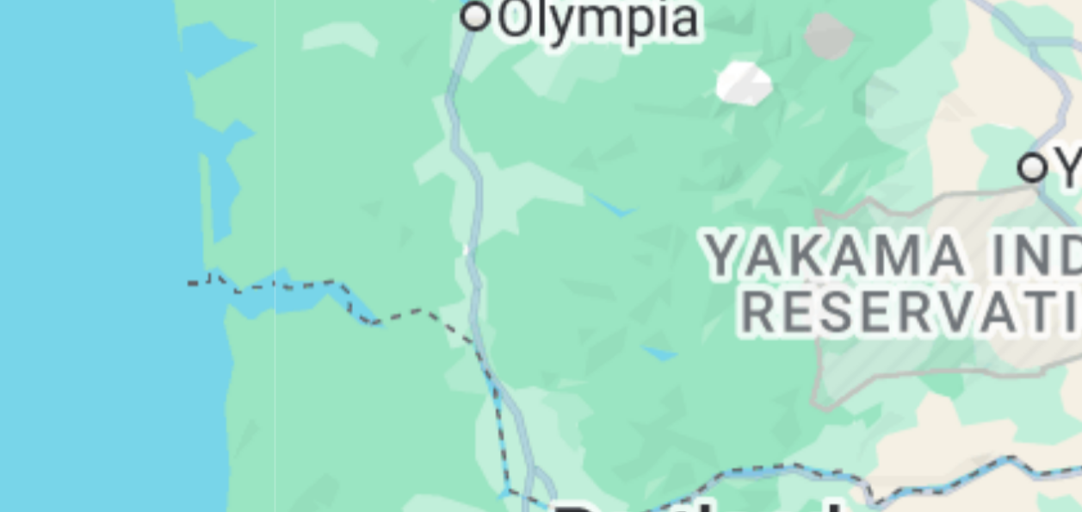
click at [332, 340] on div "Main content" at bounding box center [541, 430] width 1014 height 517
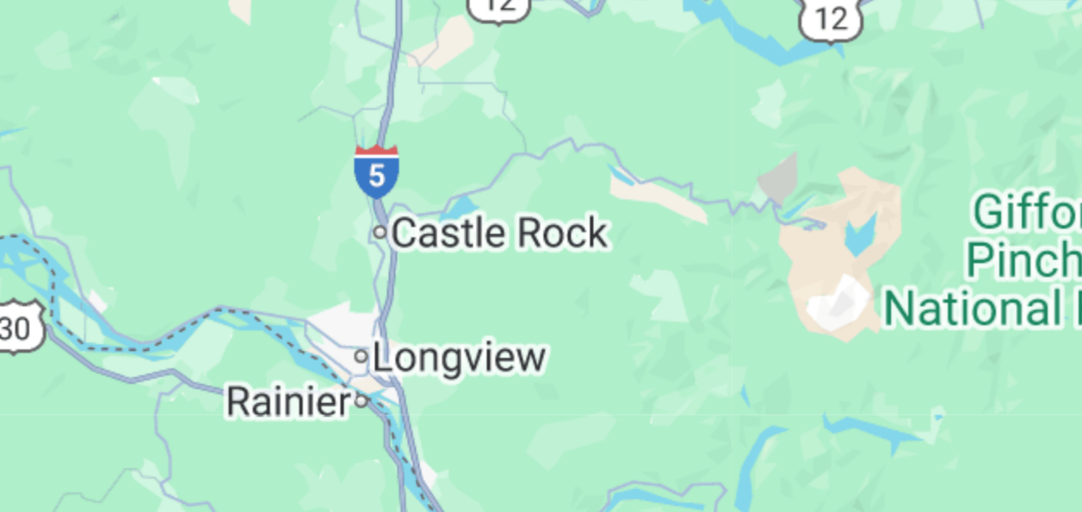
drag, startPoint x: 272, startPoint y: 333, endPoint x: 364, endPoint y: 348, distance: 93.3
click at [364, 348] on div "To activate drag with keyboard, press Alt + Enter. Once in keyboard drag state,…" at bounding box center [541, 430] width 1014 height 517
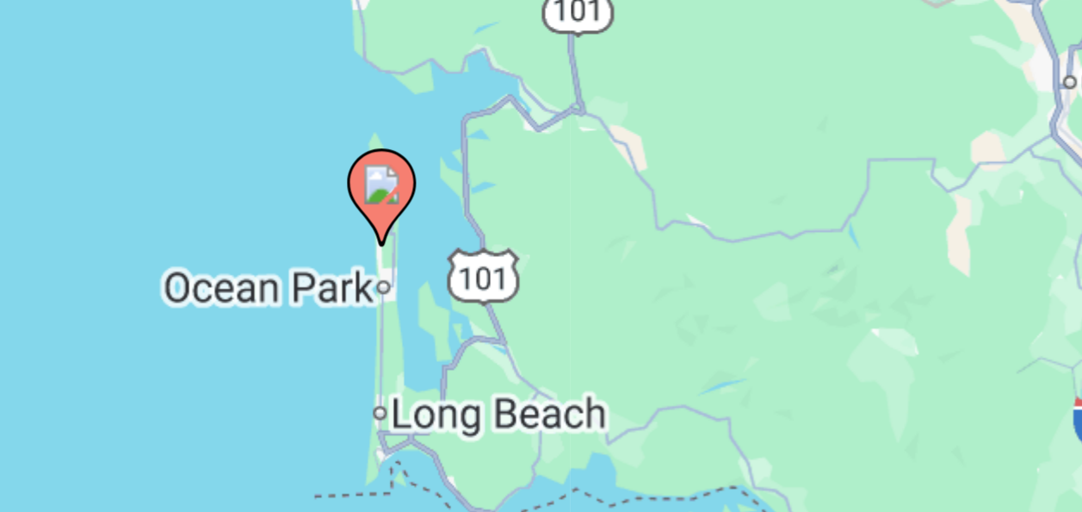
drag, startPoint x: 239, startPoint y: 329, endPoint x: 418, endPoint y: 392, distance: 189.8
click at [418, 392] on div "To activate drag with keyboard, press Alt + Enter. Once in keyboard drag state,…" at bounding box center [541, 430] width 1014 height 517
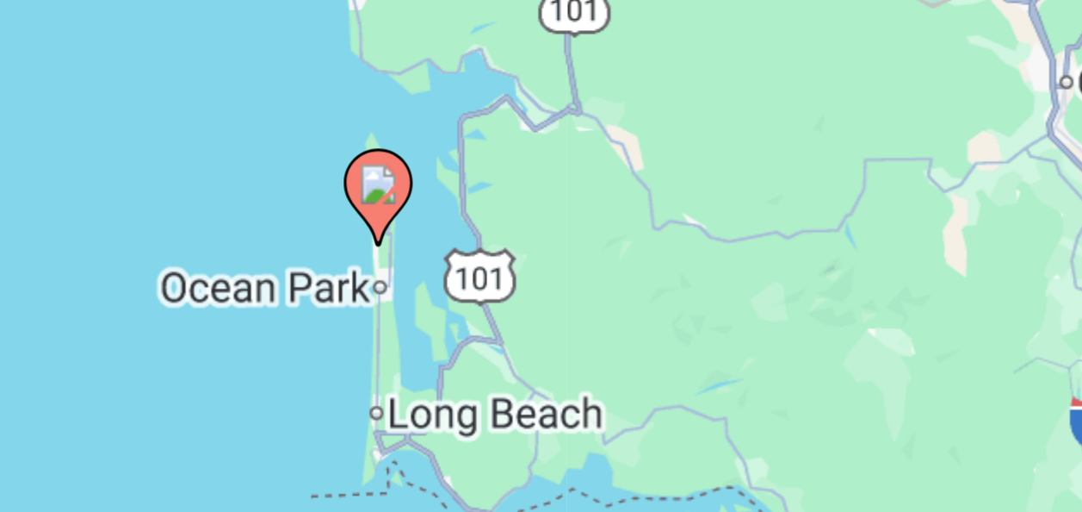
click at [271, 313] on image "Main content" at bounding box center [272, 313] width 10 height 10
click at [271, 313] on div "To activate drag with keyboard, press Alt + Enter. Once in keyboard drag state,…" at bounding box center [541, 430] width 1014 height 517
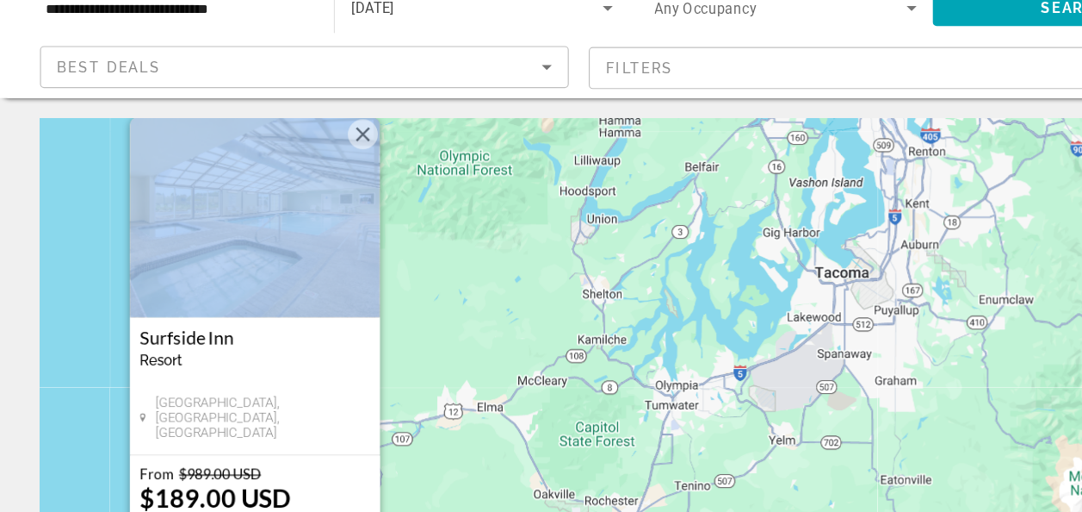
drag, startPoint x: 272, startPoint y: 313, endPoint x: 377, endPoint y: 46, distance: 287.7
click at [377, 36] on div "**********" at bounding box center [541, 256] width 1082 height 512
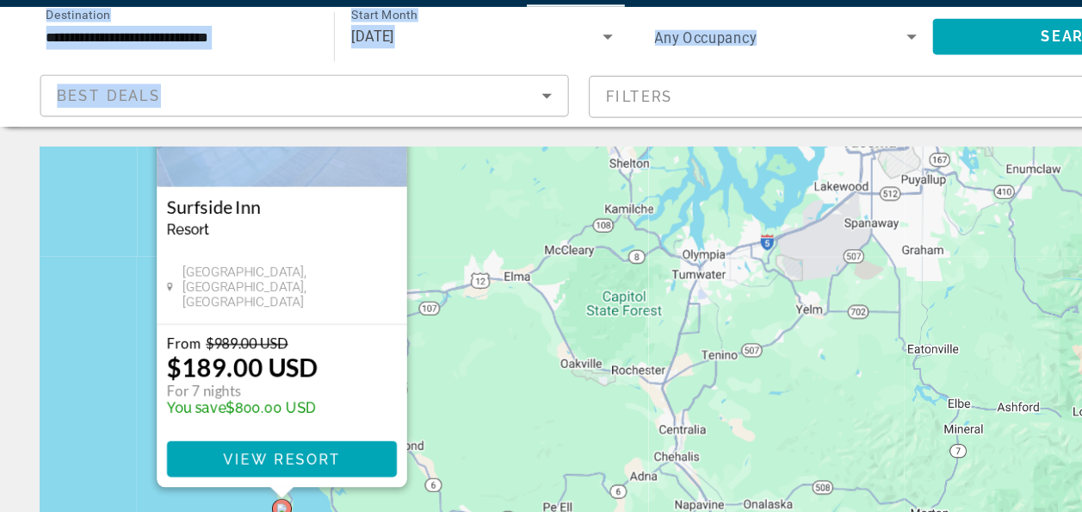
drag, startPoint x: 412, startPoint y: 283, endPoint x: 434, endPoint y: 189, distance: 97.3
click at [434, 189] on div "To activate drag with keyboard, press Alt + Enter. Once in keyboard drag state,…" at bounding box center [541, 430] width 1014 height 517
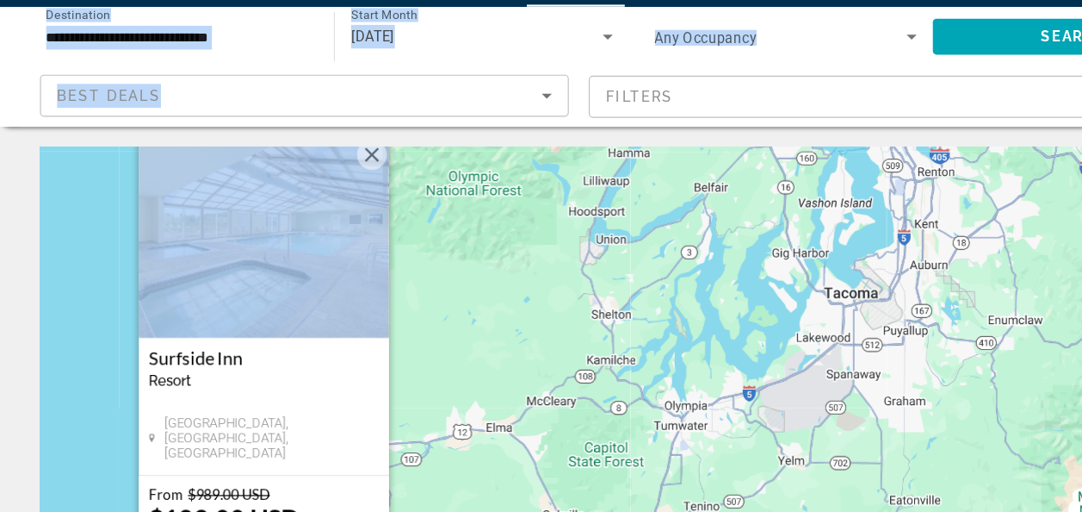
drag, startPoint x: 434, startPoint y: 189, endPoint x: 422, endPoint y: 343, distance: 154.6
click at [422, 343] on div "To activate drag with keyboard, press Alt + Enter. Once in keyboard drag state,…" at bounding box center [541, 430] width 1014 height 517
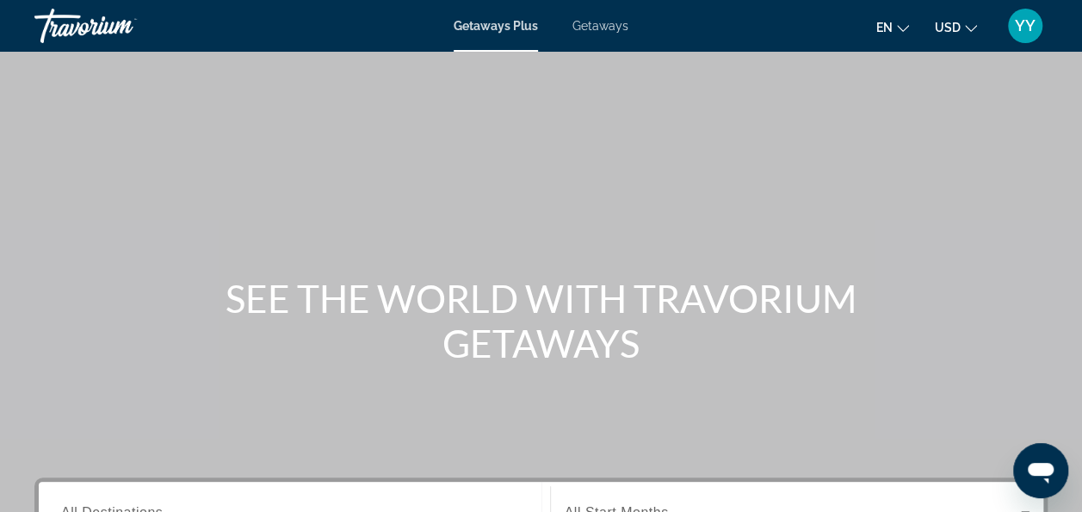
click at [605, 16] on div "Getaways Plus Getaways en English Español Français Italiano Português русский U…" at bounding box center [541, 25] width 1082 height 45
click at [601, 21] on span "Getaways" at bounding box center [601, 26] width 56 height 14
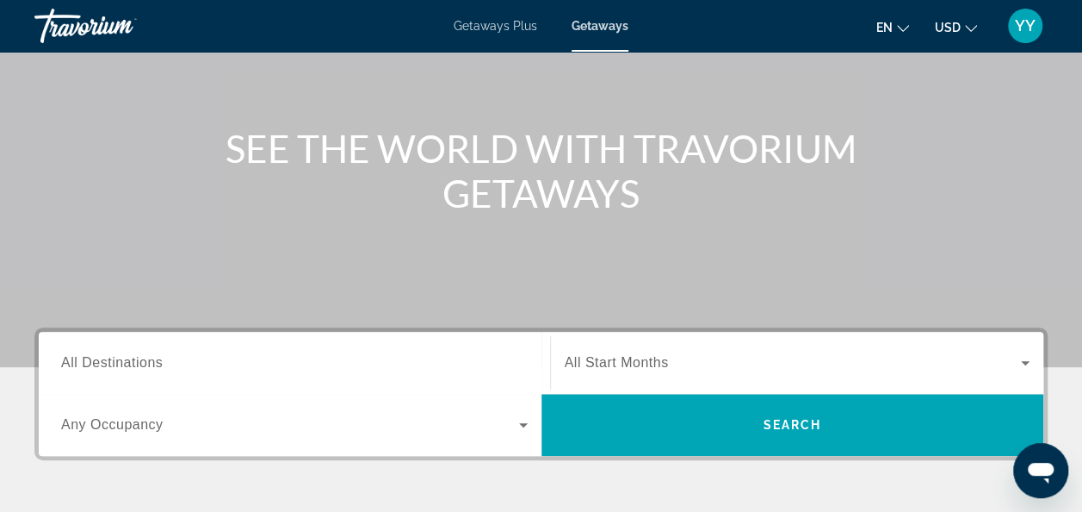
scroll to position [149, 0]
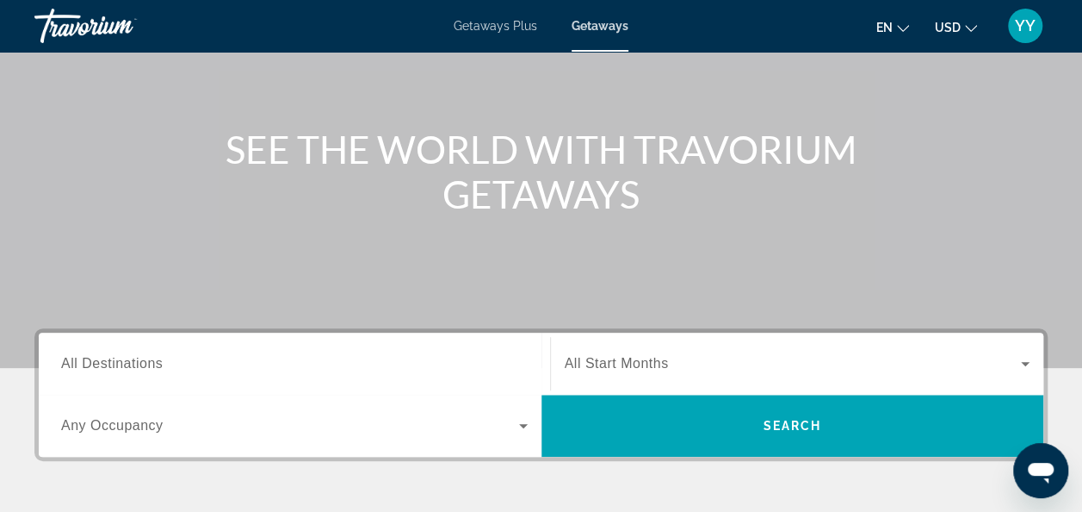
click at [169, 370] on input "Destination All Destinations" at bounding box center [294, 364] width 467 height 21
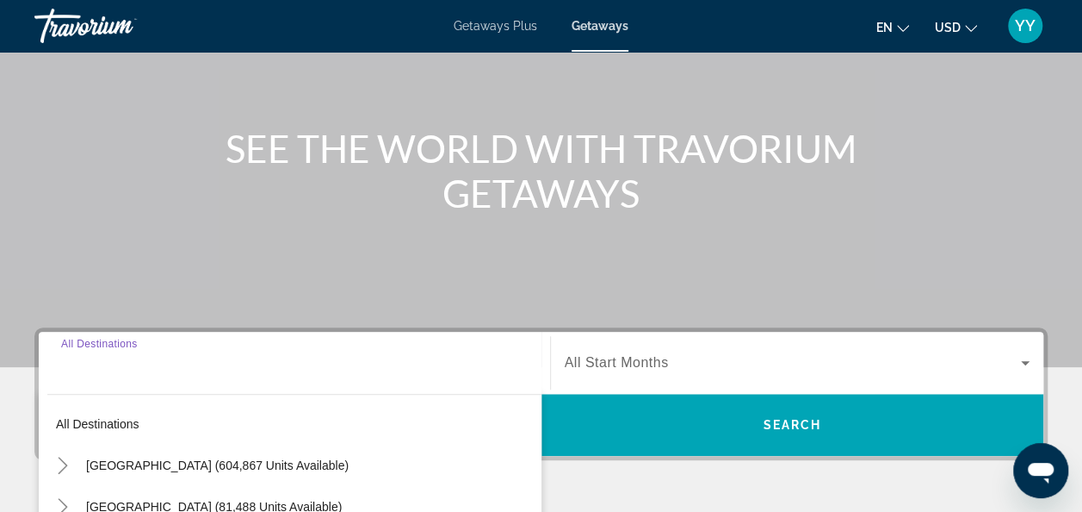
scroll to position [420, 0]
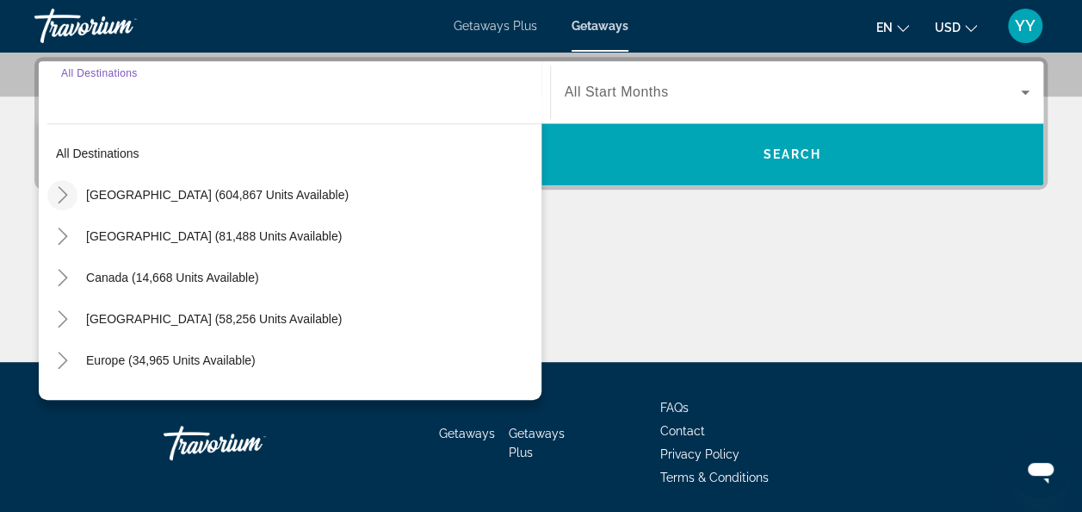
click at [62, 189] on icon "Toggle United States (604,867 units available)" at bounding box center [62, 194] width 9 height 17
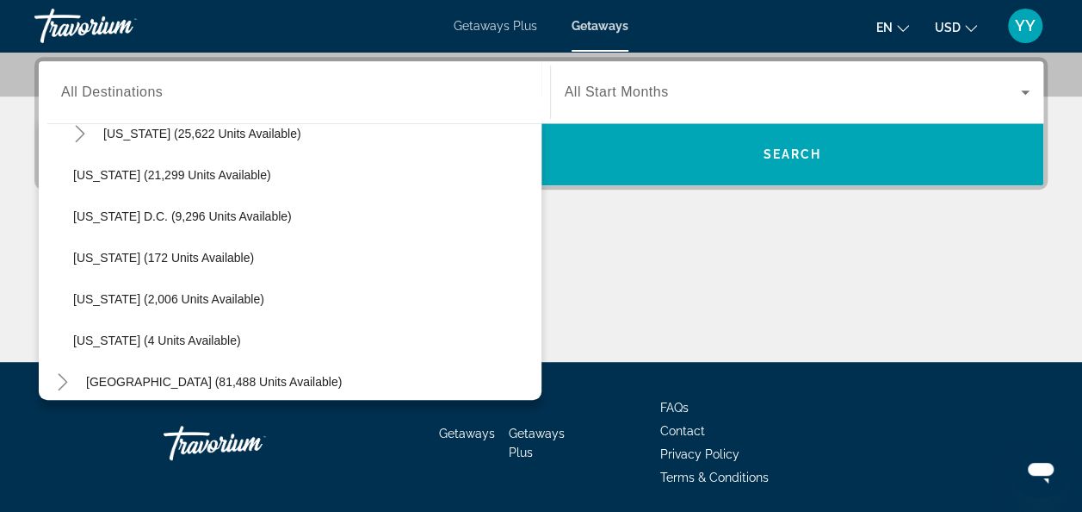
scroll to position [1715, 0]
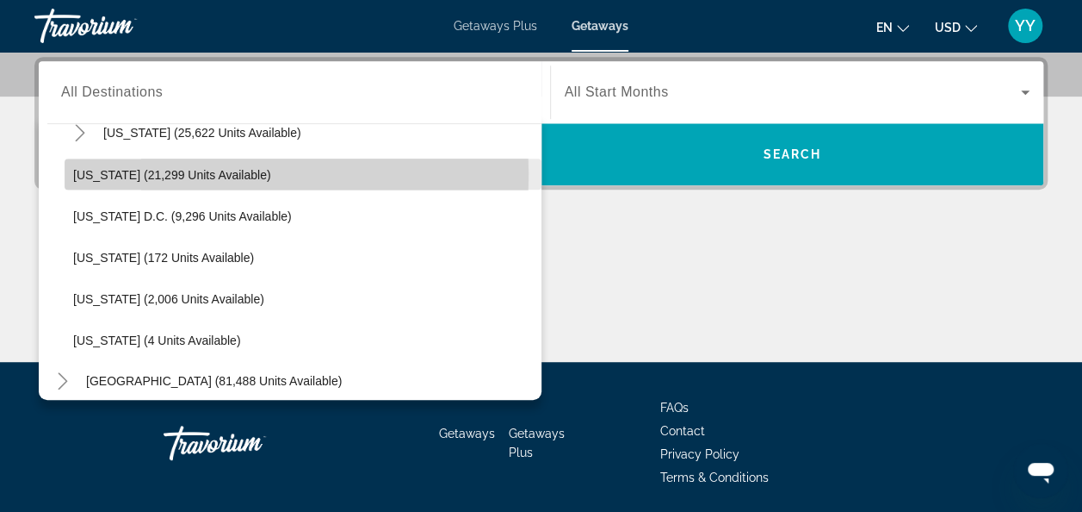
click at [115, 171] on span "Washington (21,299 units available)" at bounding box center [172, 174] width 198 height 14
type input "**********"
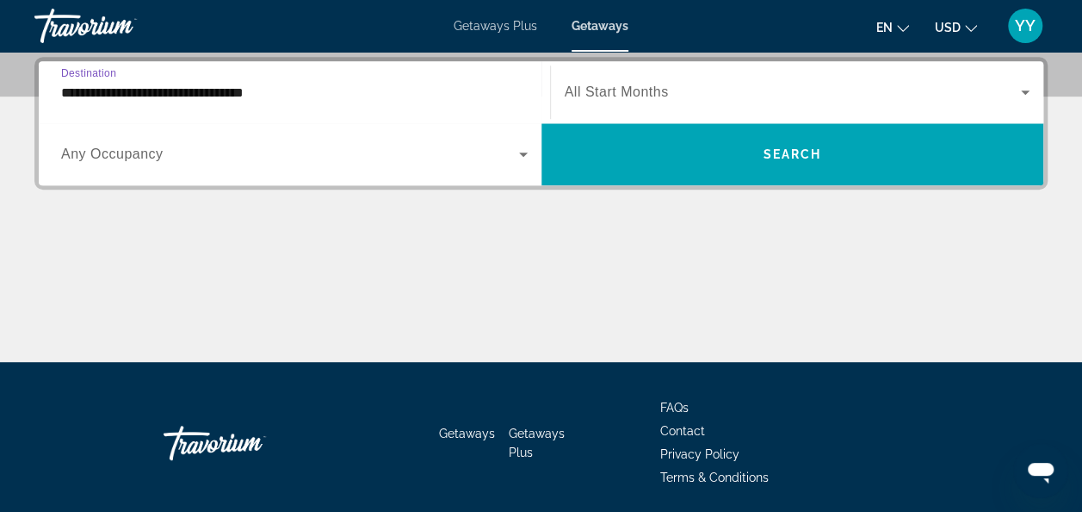
click at [1026, 93] on icon "Search widget" at bounding box center [1025, 92] width 9 height 4
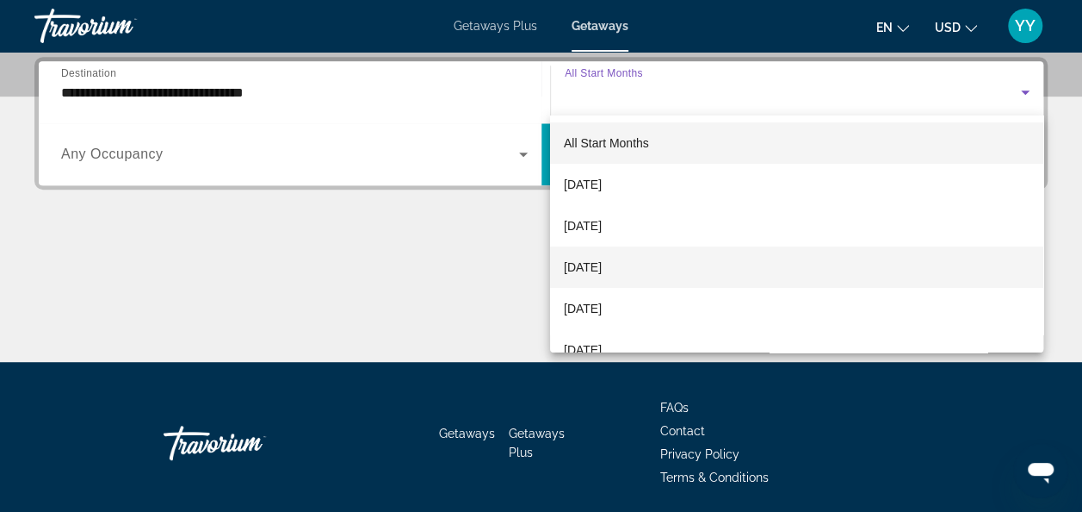
click at [677, 270] on mat-option "[DATE]" at bounding box center [796, 266] width 493 height 41
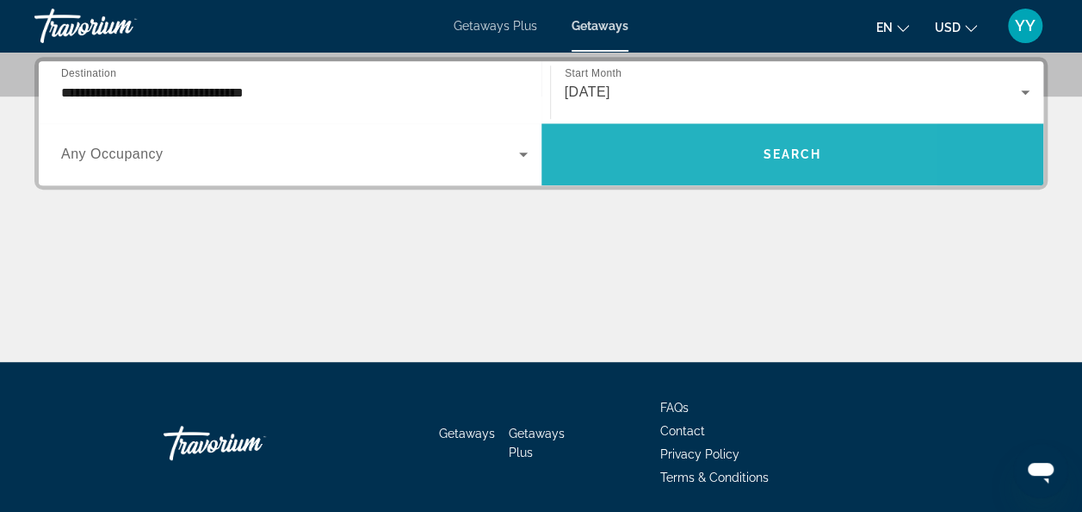
click at [663, 158] on span "Search widget" at bounding box center [793, 153] width 503 height 41
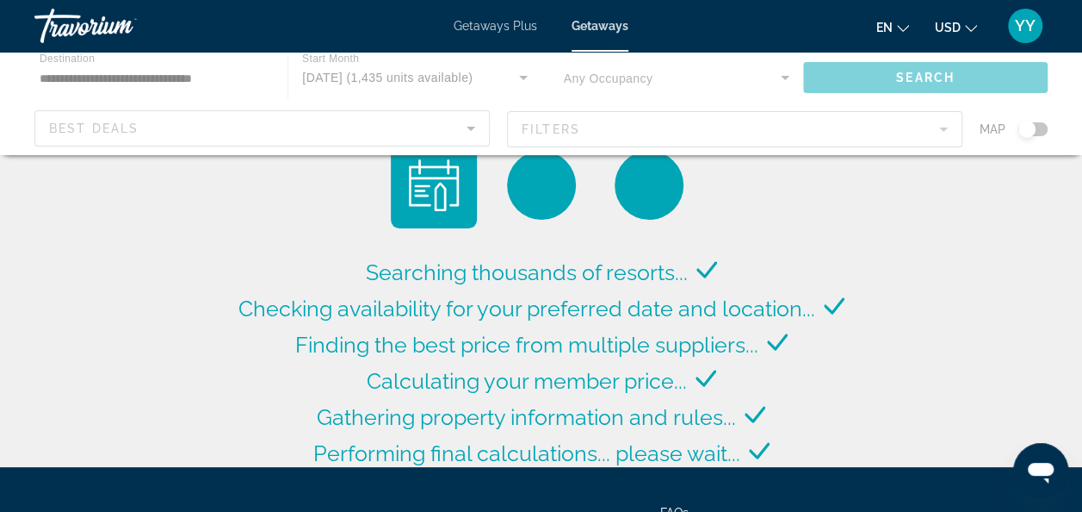
click at [663, 158] on div "Main content" at bounding box center [649, 185] width 69 height 69
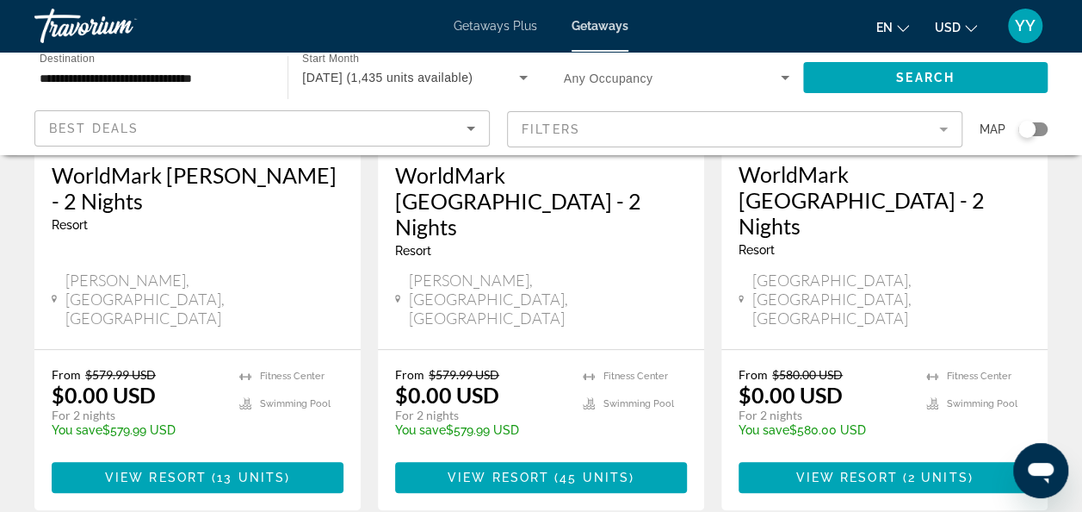
scroll to position [344, 0]
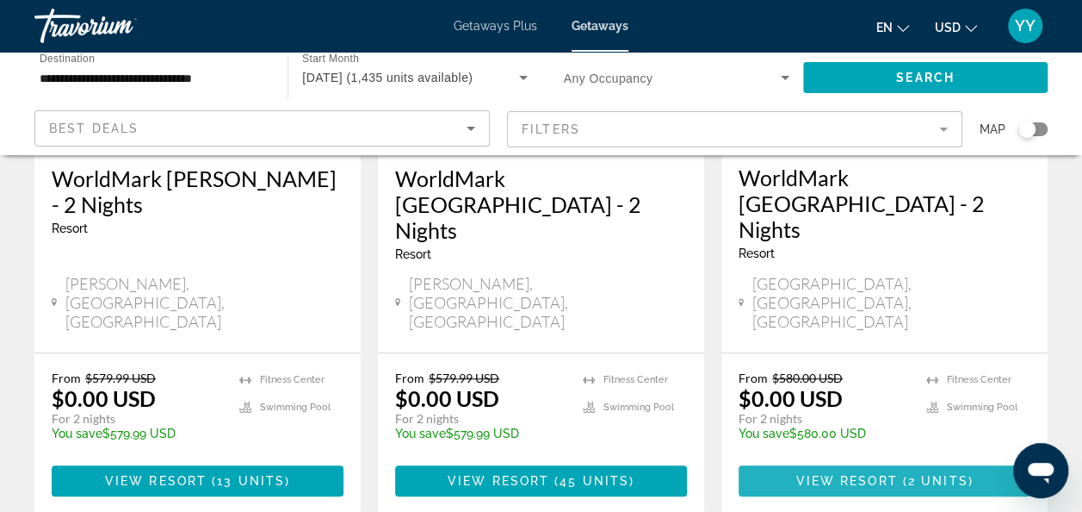
click at [853, 474] on span "View Resort" at bounding box center [847, 481] width 102 height 14
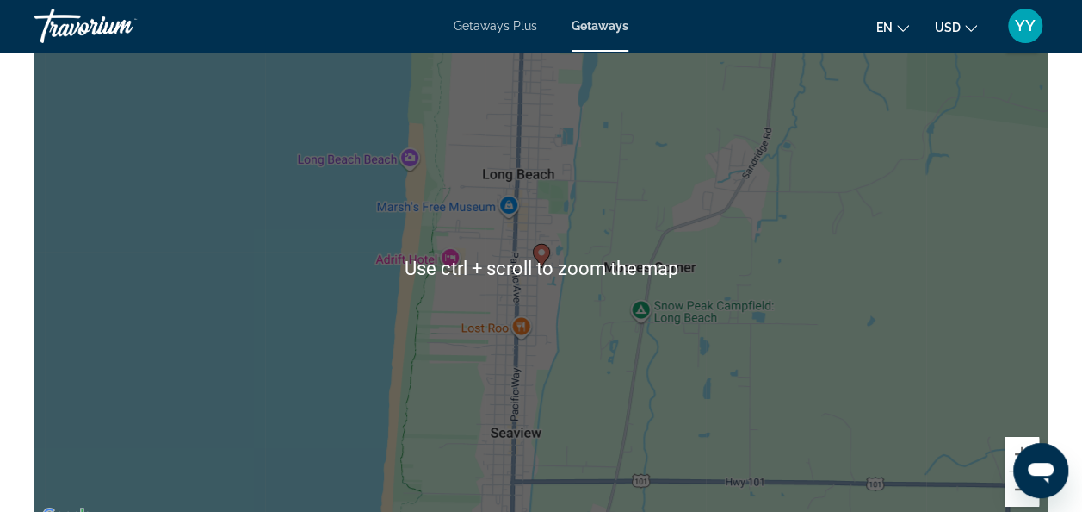
scroll to position [2860, 0]
